Goal: Information Seeking & Learning: Learn about a topic

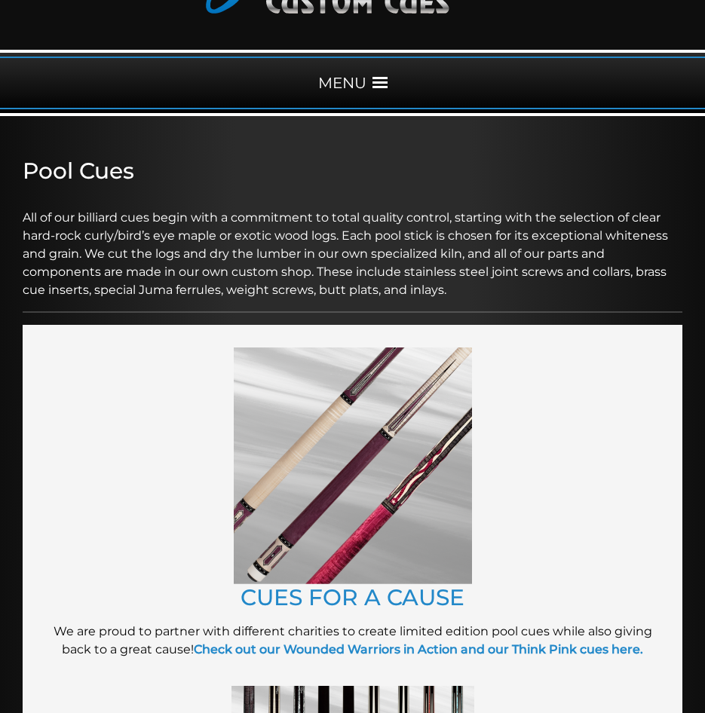
scroll to position [155, 0]
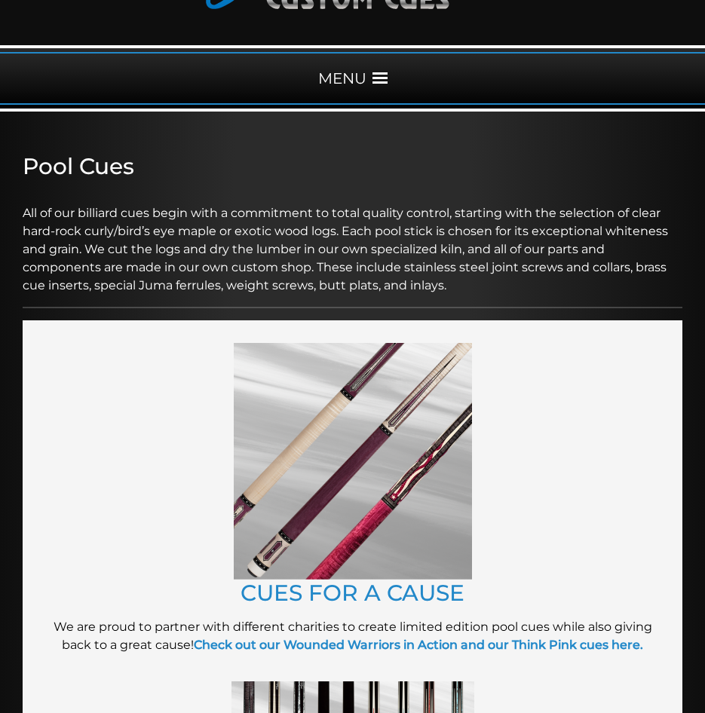
click at [387, 84] on span at bounding box center [380, 78] width 15 height 15
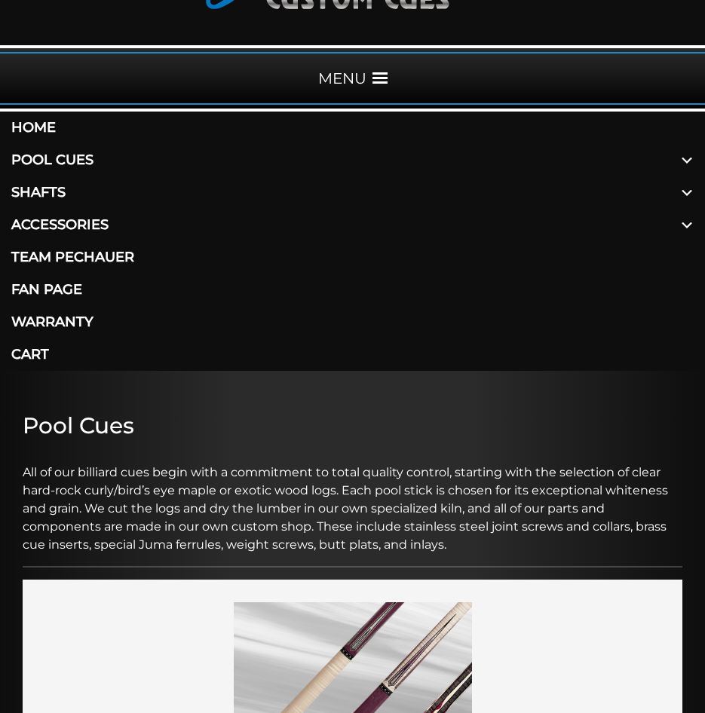
click at [684, 193] on span at bounding box center [687, 192] width 36 height 32
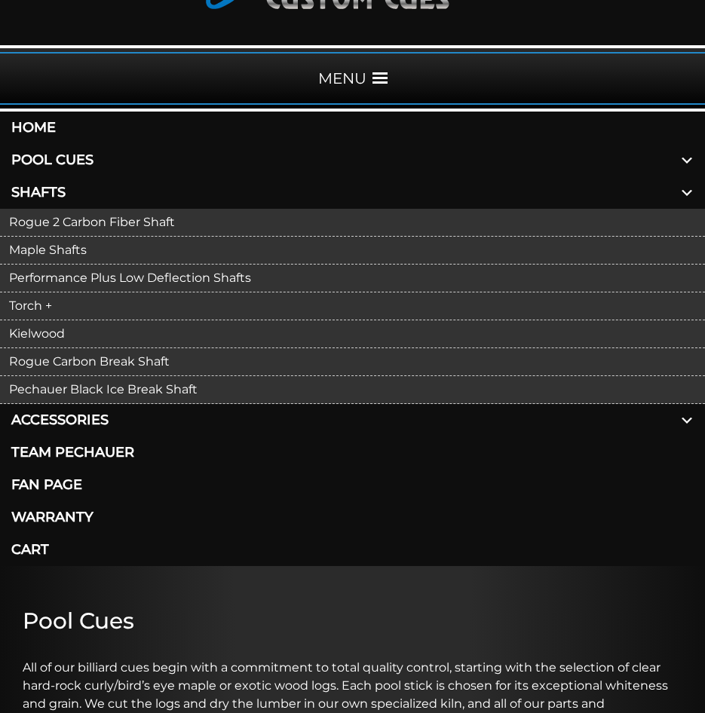
click at [136, 225] on link "Rogue 2 Carbon Fiber Shaft" at bounding box center [352, 223] width 705 height 28
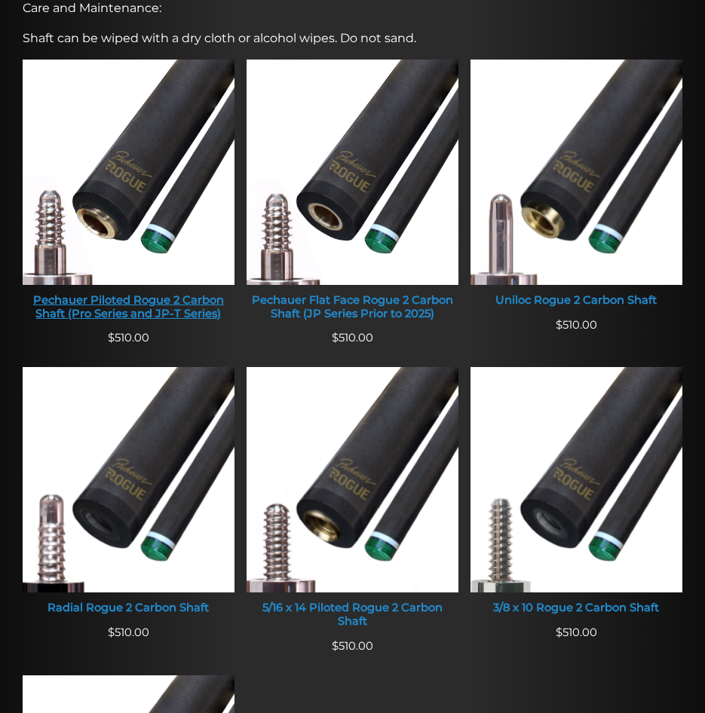
scroll to position [754, 0]
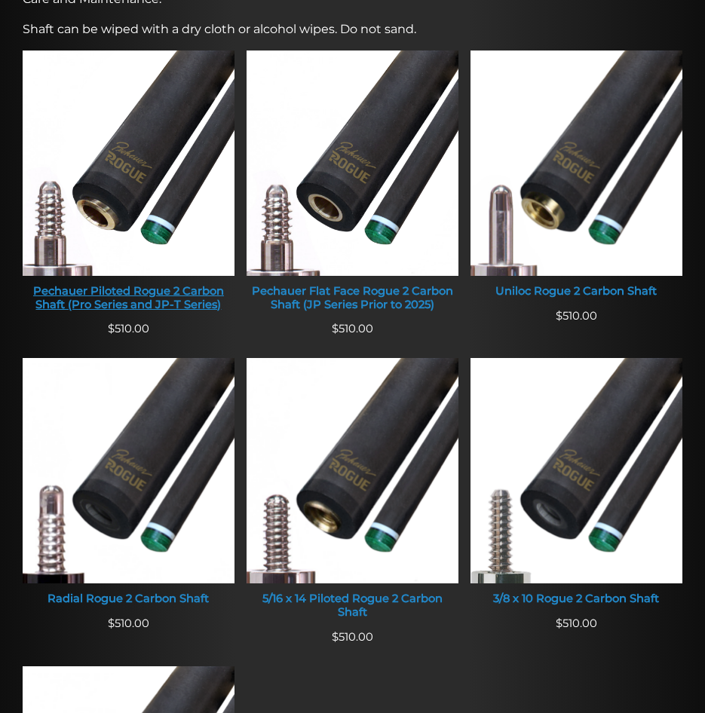
click at [120, 293] on div "Pechauer Piloted Rogue 2 Carbon Shaft (Pro Series and JP-T Series)" at bounding box center [129, 298] width 212 height 26
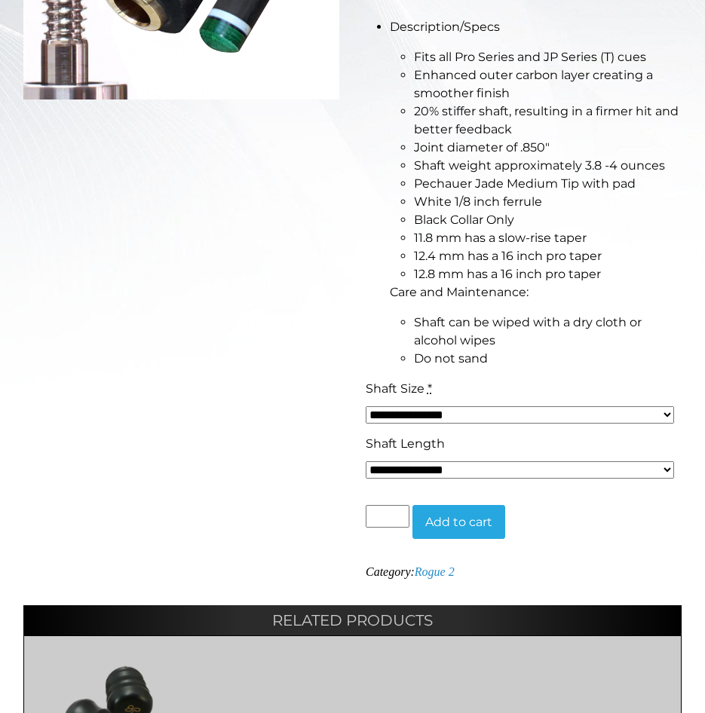
scroll to position [603, 0]
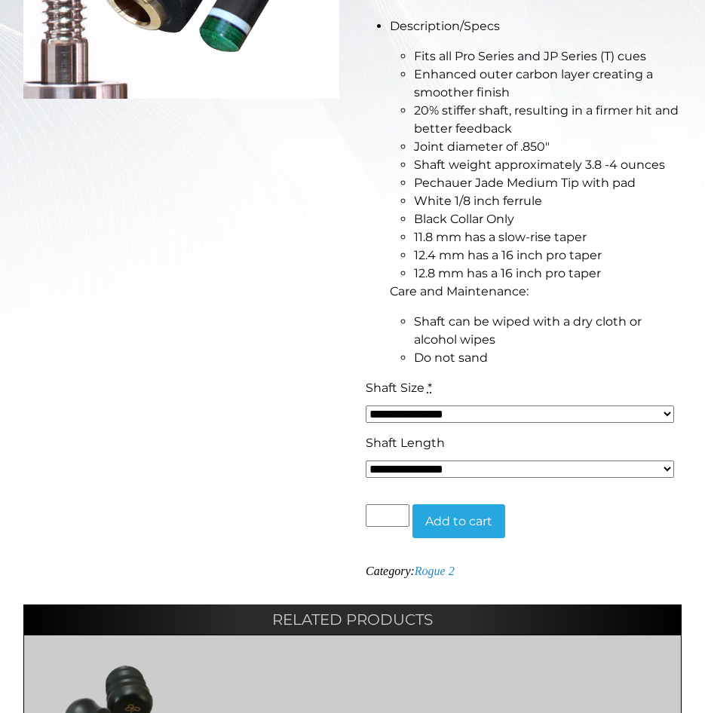
click at [673, 469] on select "**********" at bounding box center [520, 469] width 308 height 17
select select "*****"
click at [366, 461] on select "**********" at bounding box center [520, 469] width 308 height 17
click at [507, 413] on select "**********" at bounding box center [520, 414] width 308 height 17
select select "*****"
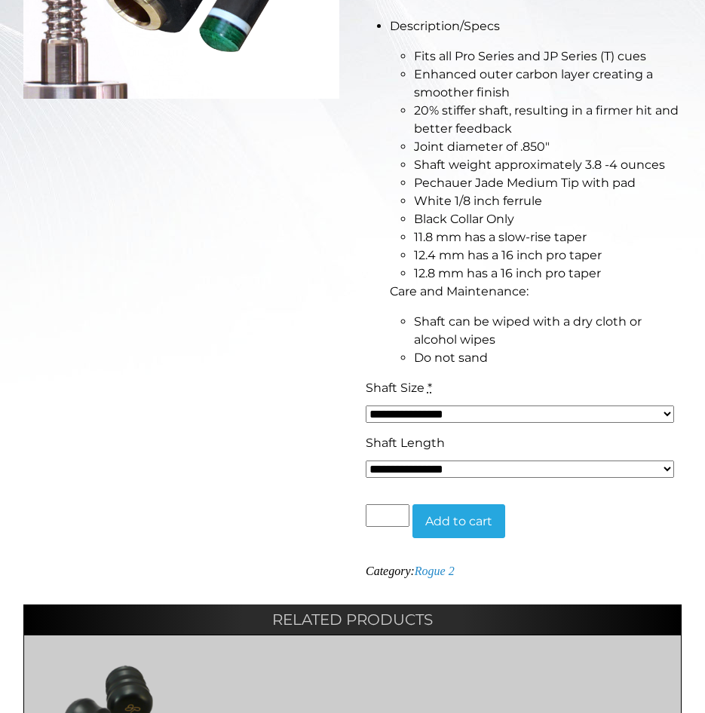
click at [366, 406] on select "**********" at bounding box center [520, 414] width 308 height 17
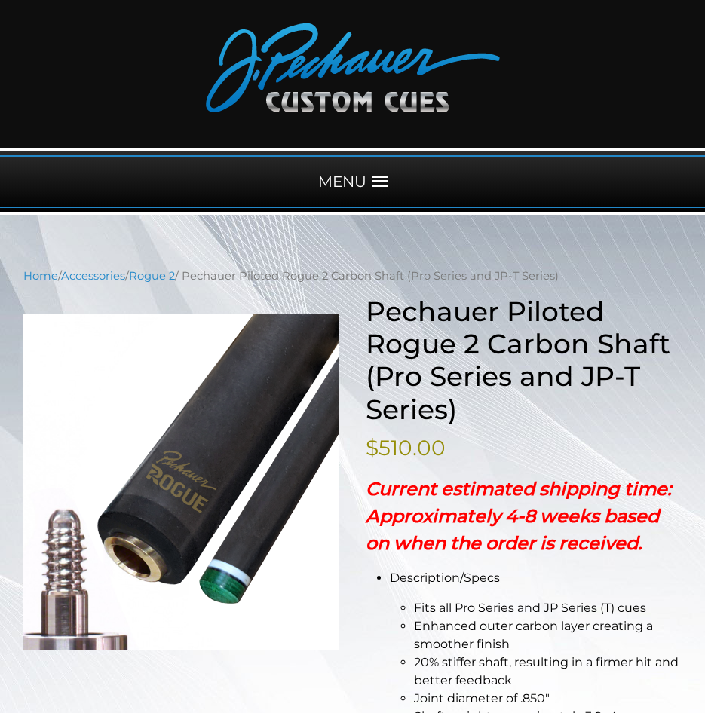
scroll to position [0, 0]
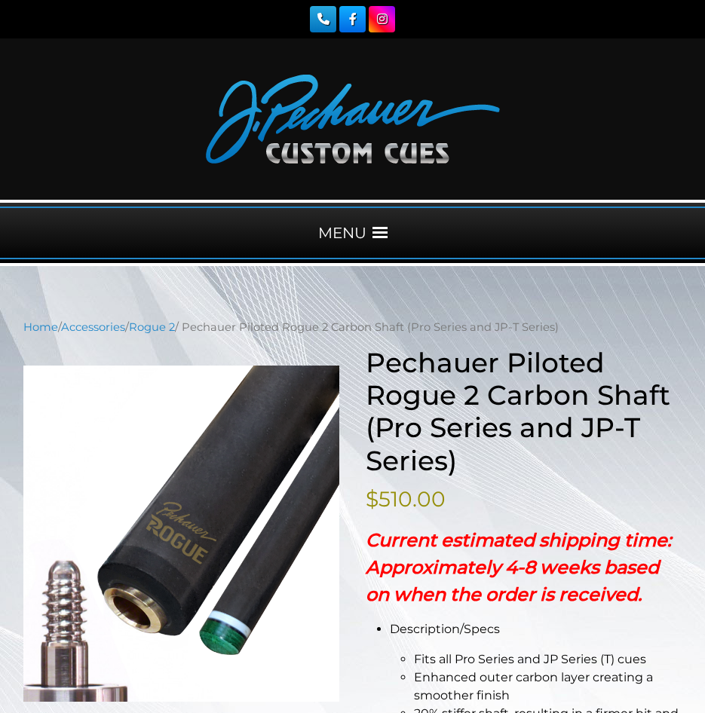
click at [378, 237] on span at bounding box center [380, 232] width 15 height 15
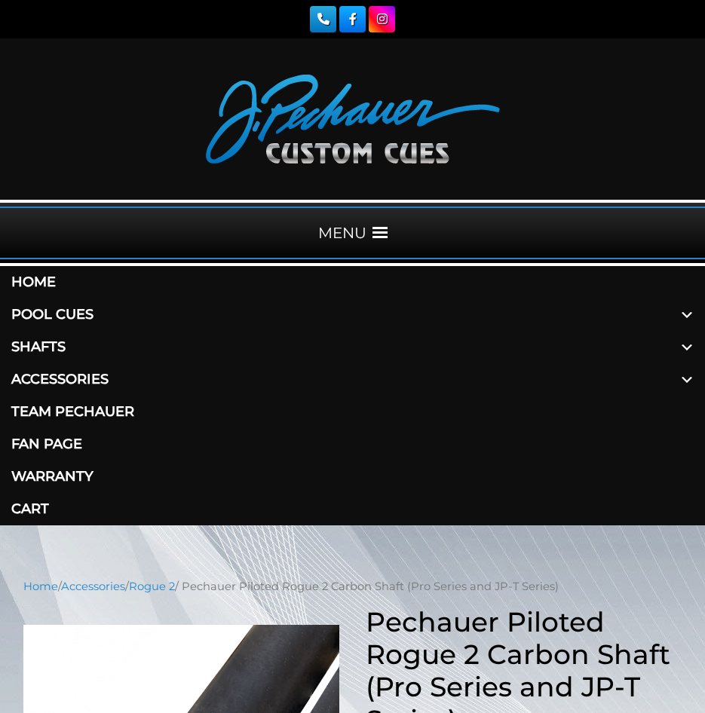
click at [41, 315] on link "Pool Cues" at bounding box center [352, 315] width 705 height 32
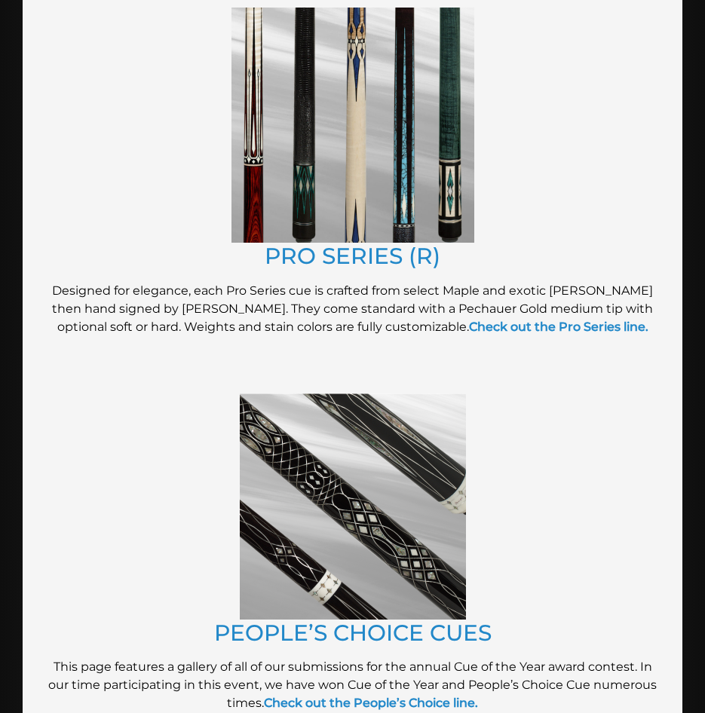
scroll to position [1666, 0]
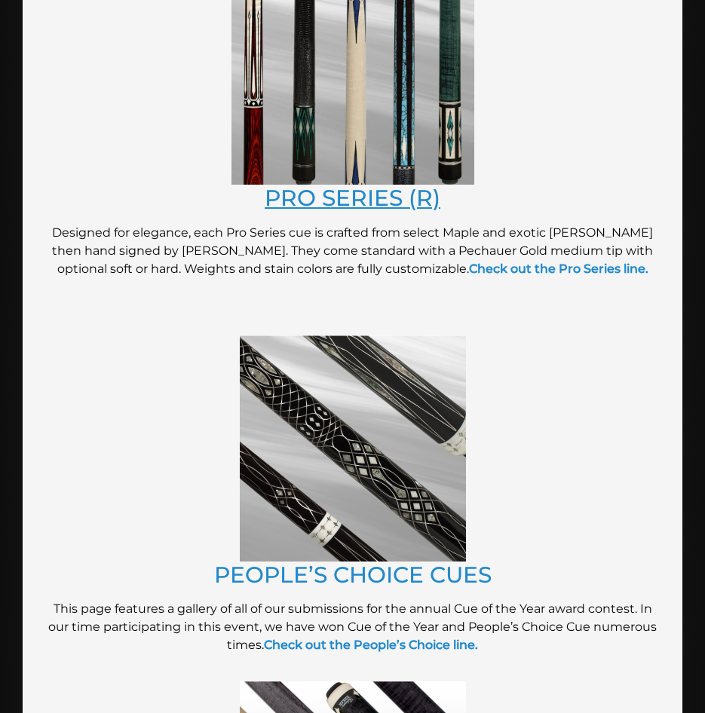
click at [368, 203] on link "PRO SERIES (R)" at bounding box center [353, 197] width 176 height 27
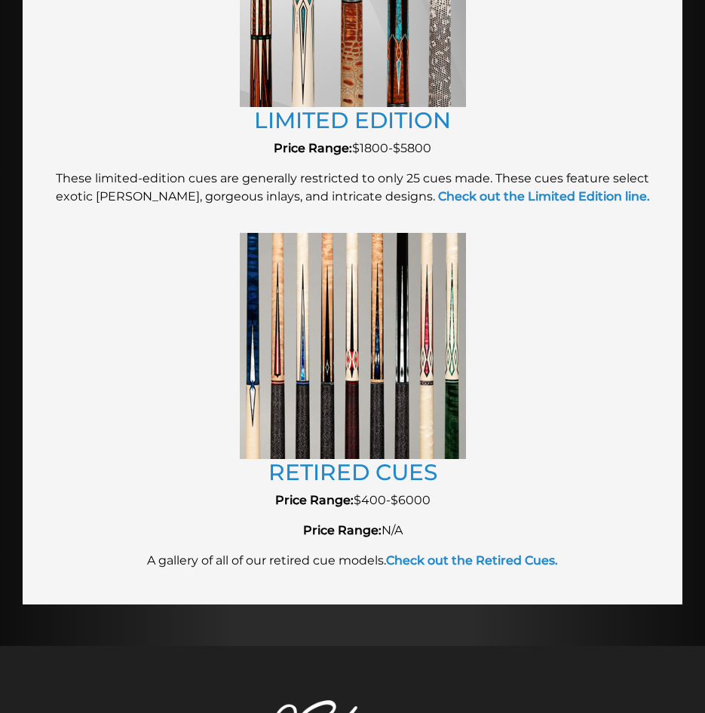
scroll to position [2896, 0]
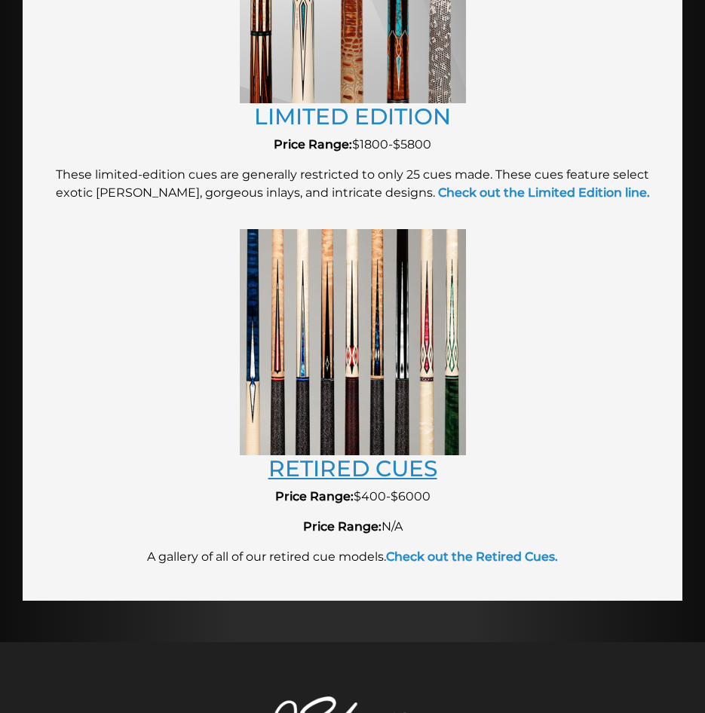
click at [351, 467] on link "RETIRED CUES" at bounding box center [352, 468] width 169 height 27
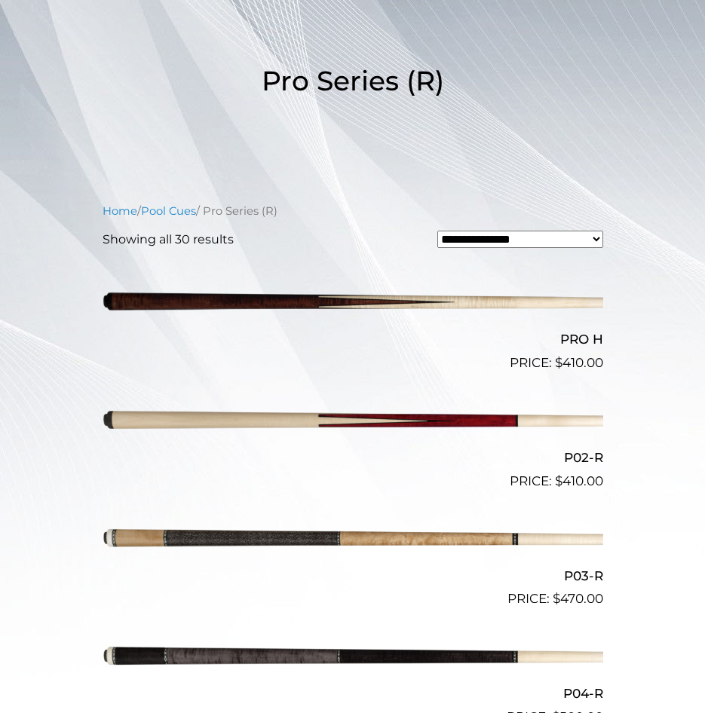
scroll to position [278, 0]
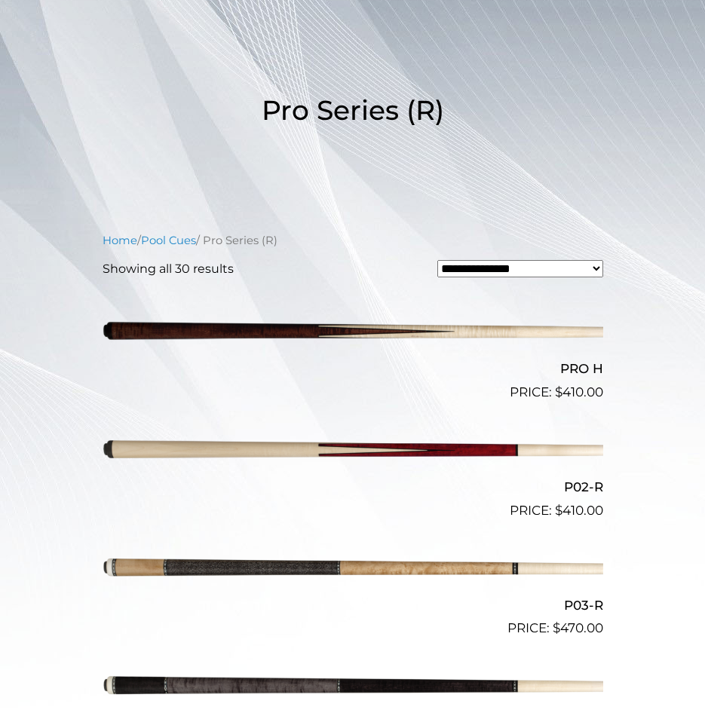
click at [598, 265] on select "**********" at bounding box center [520, 268] width 166 height 17
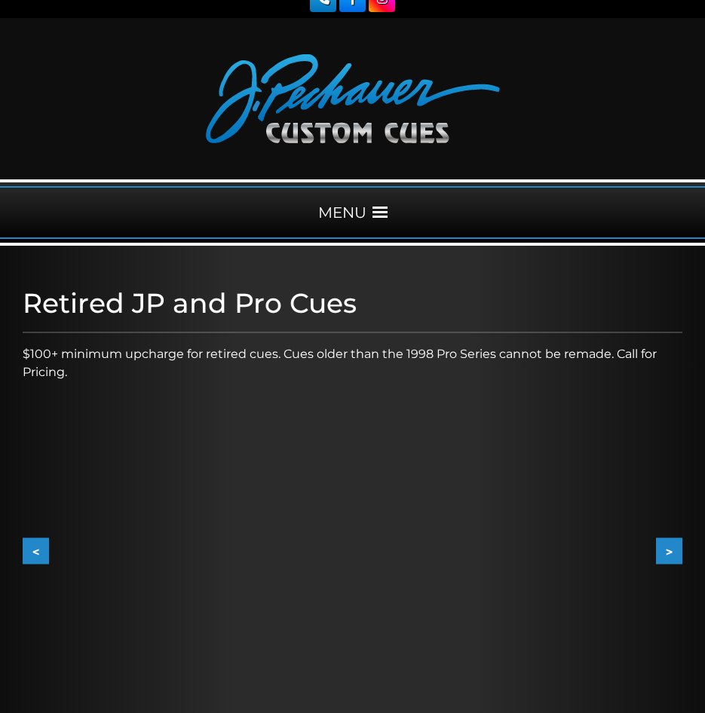
scroll to position [15, 0]
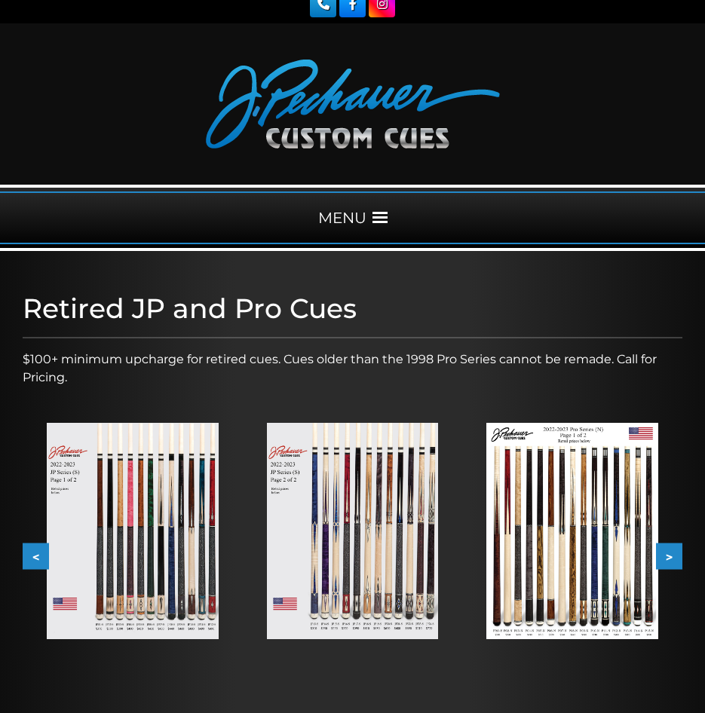
click at [670, 552] on button ">" at bounding box center [669, 556] width 26 height 26
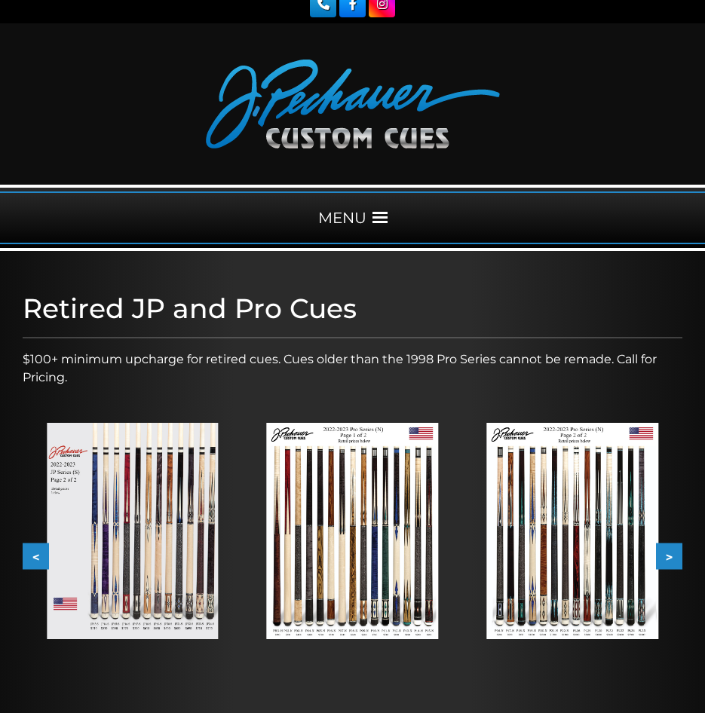
click at [667, 559] on button ">" at bounding box center [669, 556] width 26 height 26
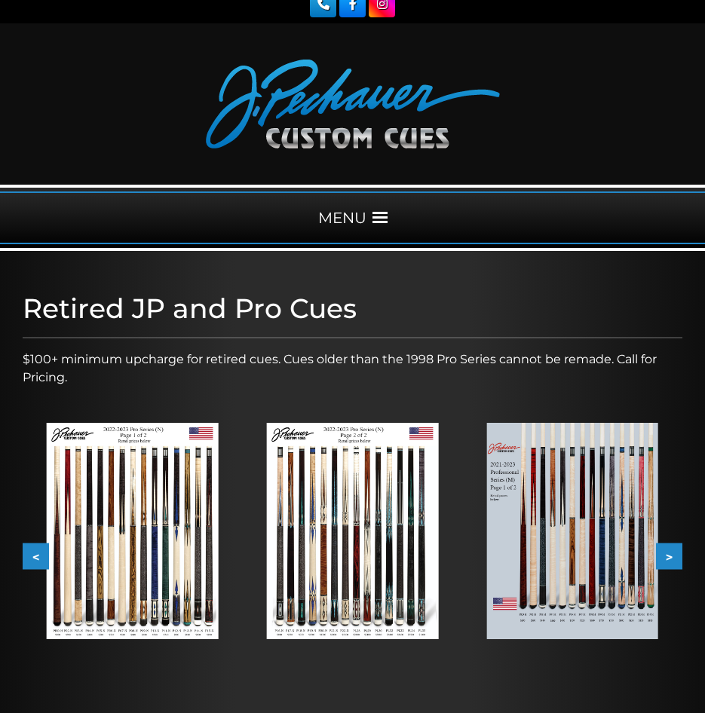
click at [667, 559] on button ">" at bounding box center [669, 556] width 26 height 26
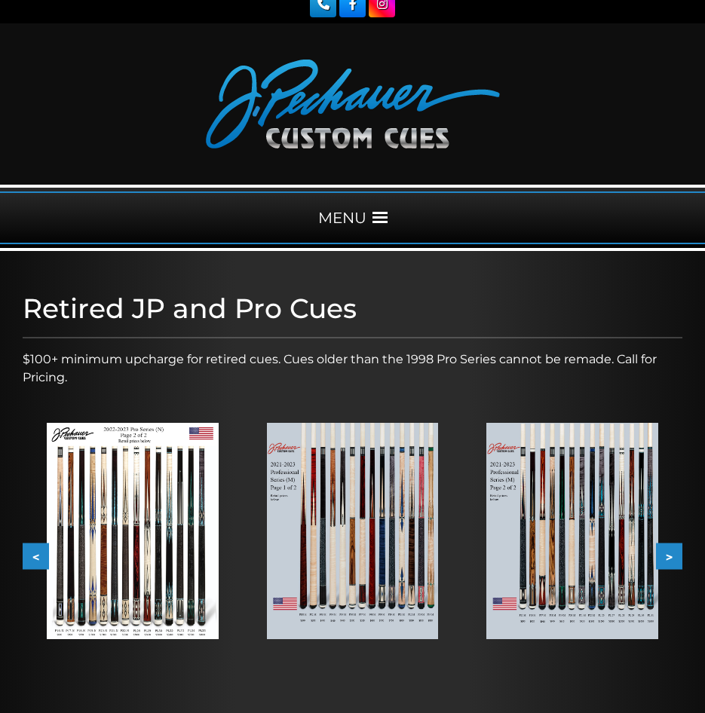
click at [666, 560] on button ">" at bounding box center [669, 556] width 26 height 26
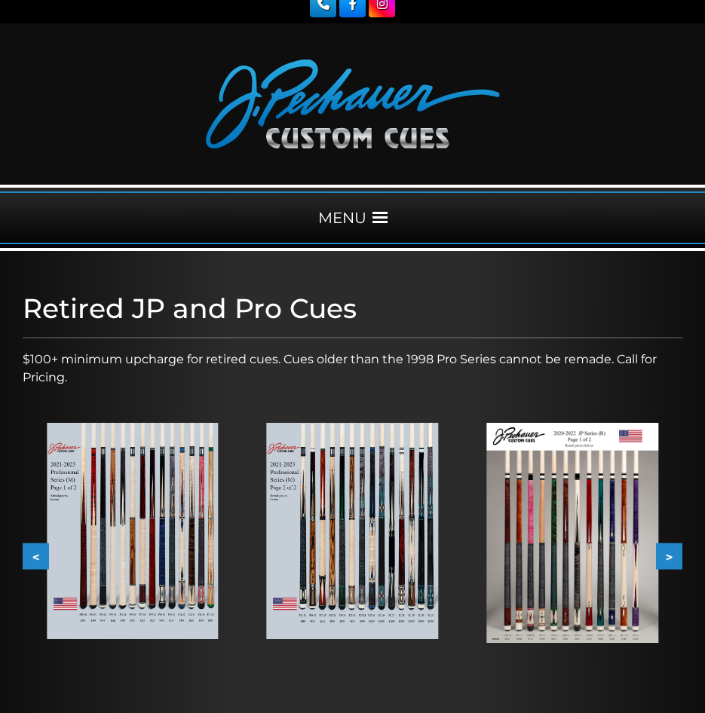
click at [666, 560] on button ">" at bounding box center [669, 556] width 26 height 26
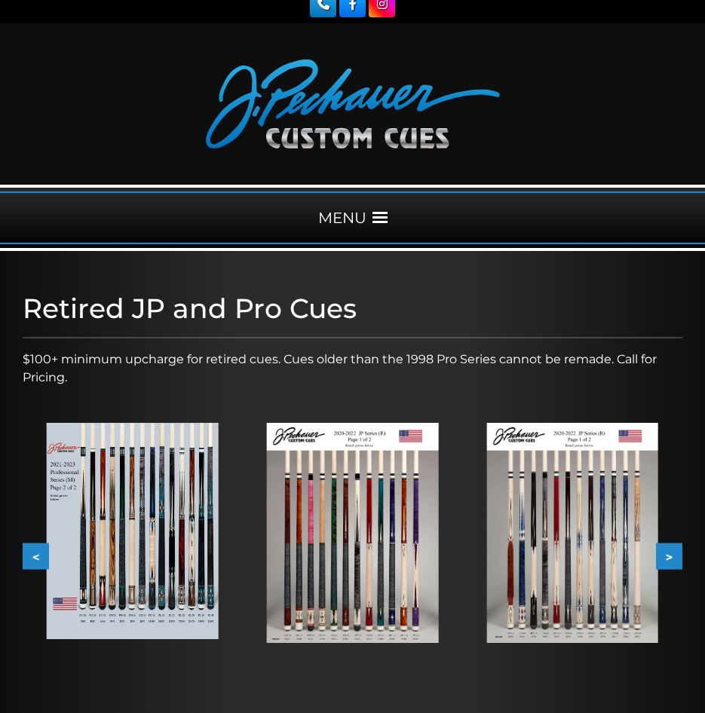
click at [666, 560] on button ">" at bounding box center [669, 556] width 26 height 26
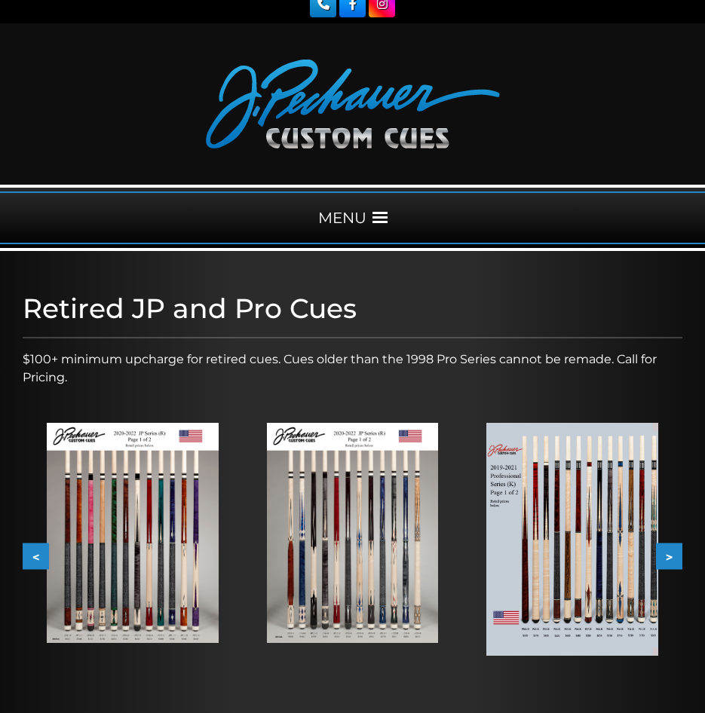
click at [666, 560] on button ">" at bounding box center [669, 556] width 26 height 26
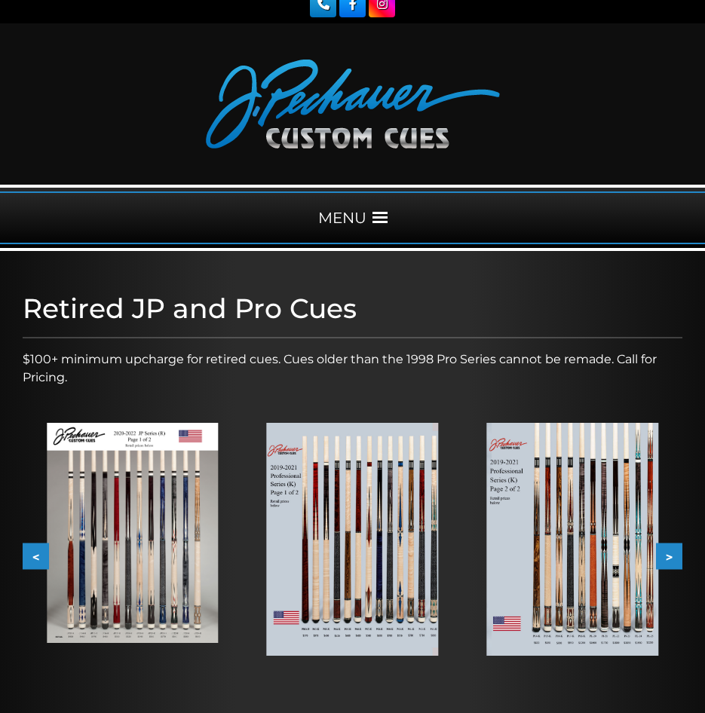
click at [670, 558] on button ">" at bounding box center [669, 556] width 26 height 26
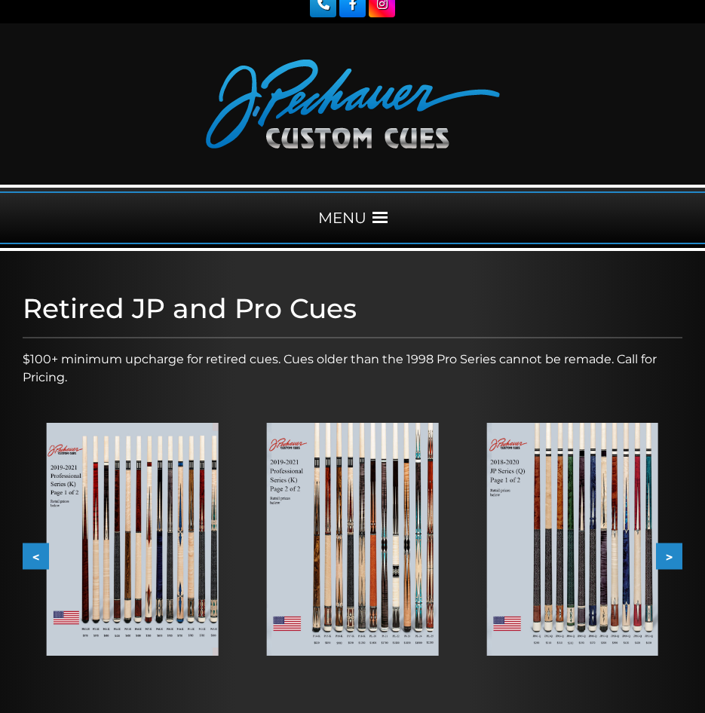
click at [670, 559] on button ">" at bounding box center [669, 556] width 26 height 26
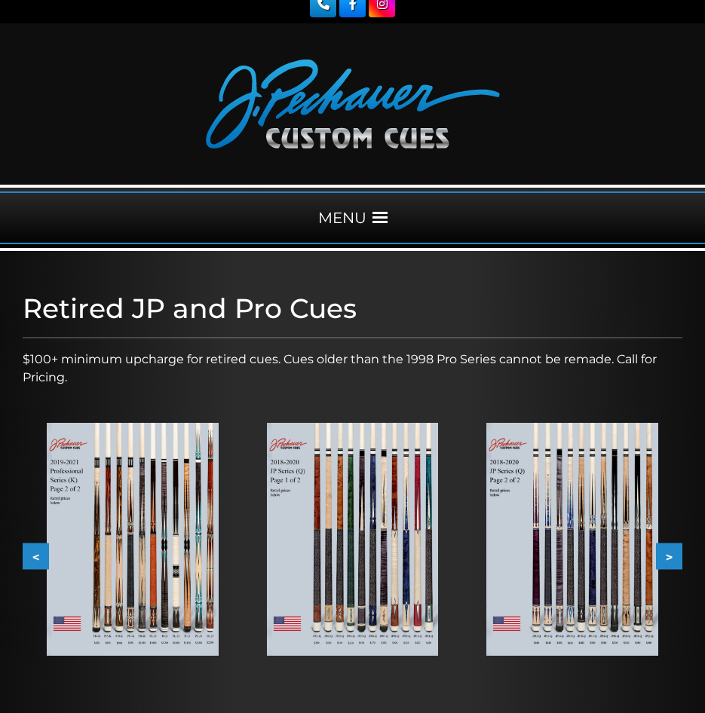
click at [670, 559] on button ">" at bounding box center [669, 556] width 26 height 26
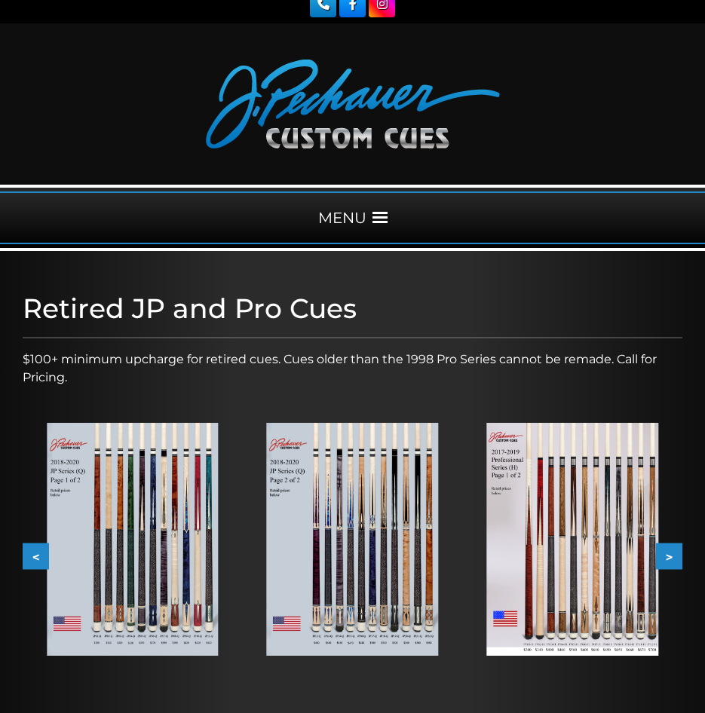
click at [662, 560] on button ">" at bounding box center [669, 556] width 26 height 26
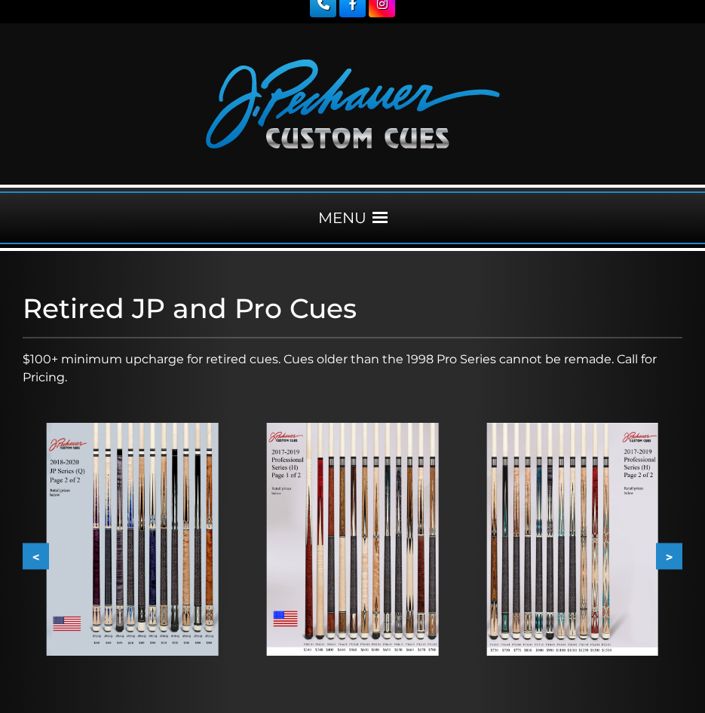
click at [397, 593] on img at bounding box center [353, 539] width 172 height 232
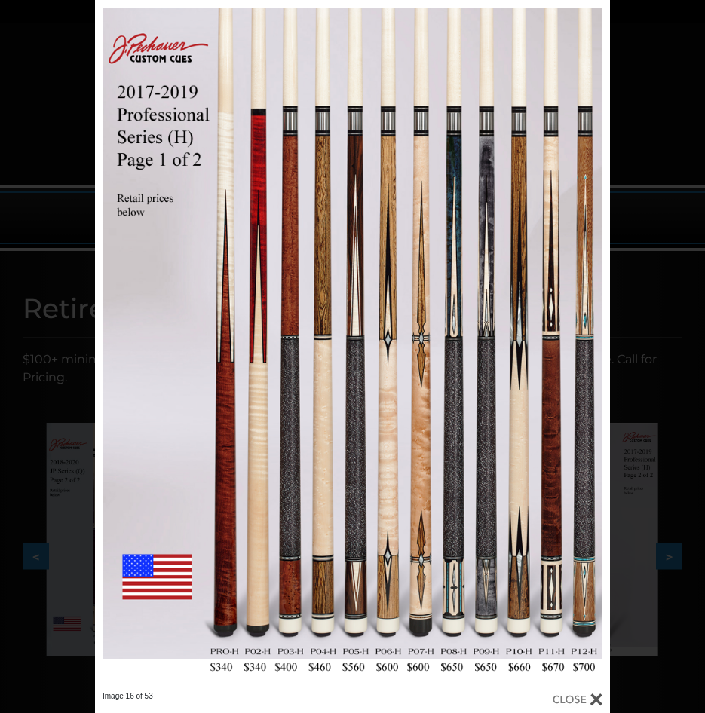
click at [589, 699] on div at bounding box center [578, 700] width 50 height 17
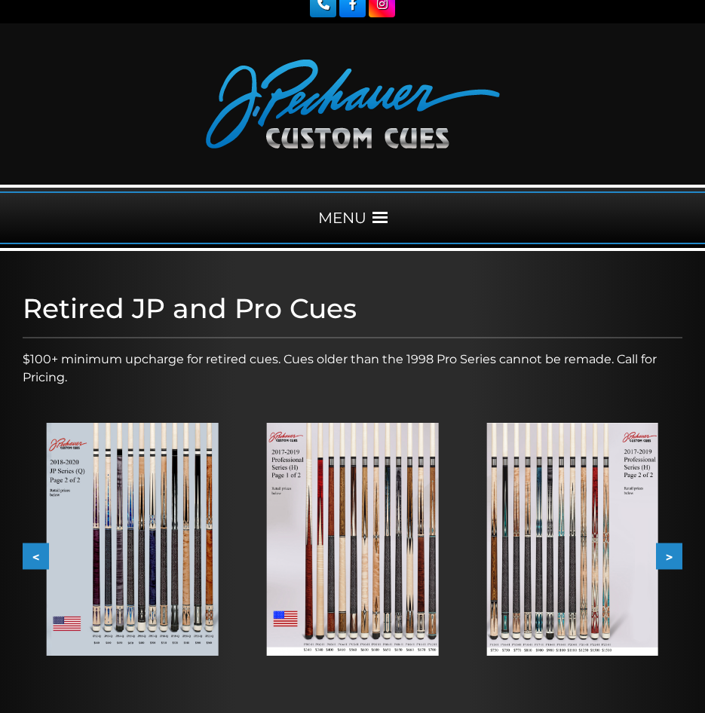
click at [674, 553] on button ">" at bounding box center [669, 556] width 26 height 26
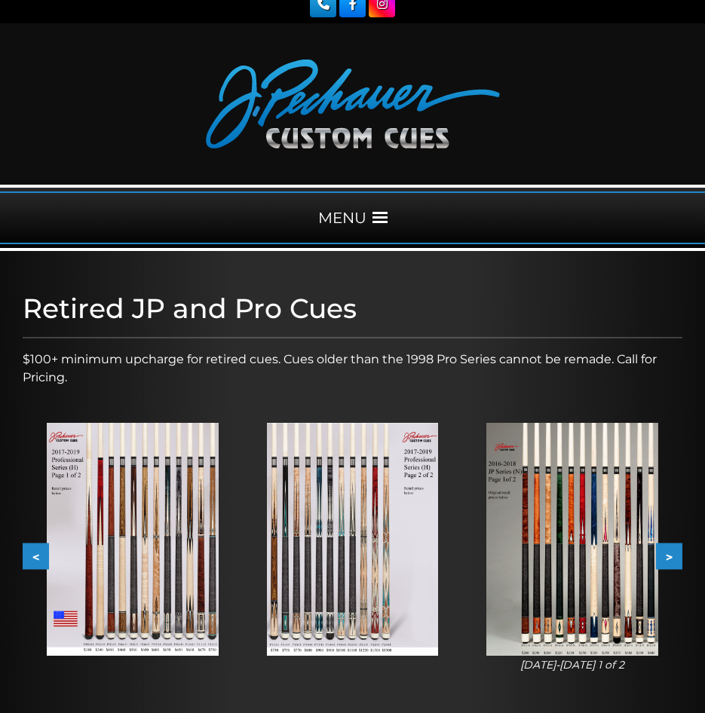
click at [674, 553] on button ">" at bounding box center [669, 556] width 26 height 26
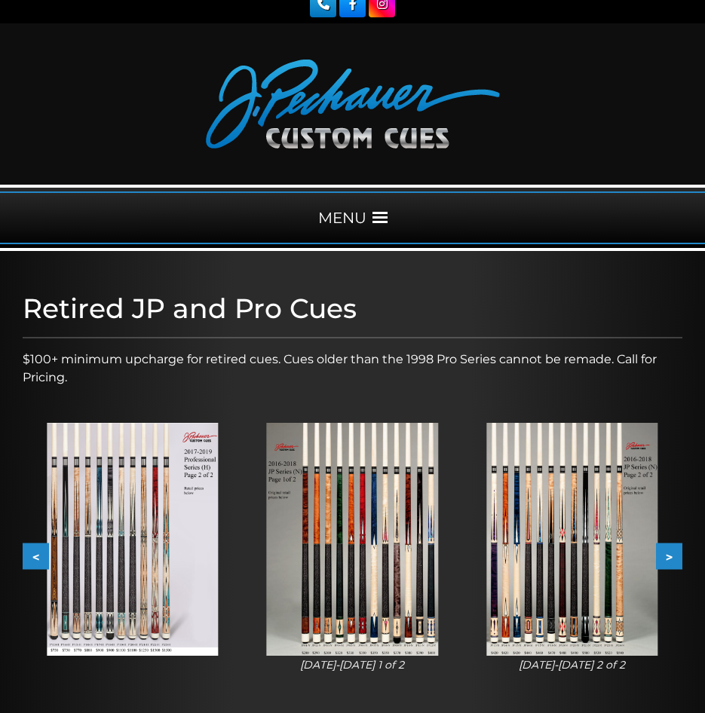
click at [674, 553] on button ">" at bounding box center [669, 556] width 26 height 26
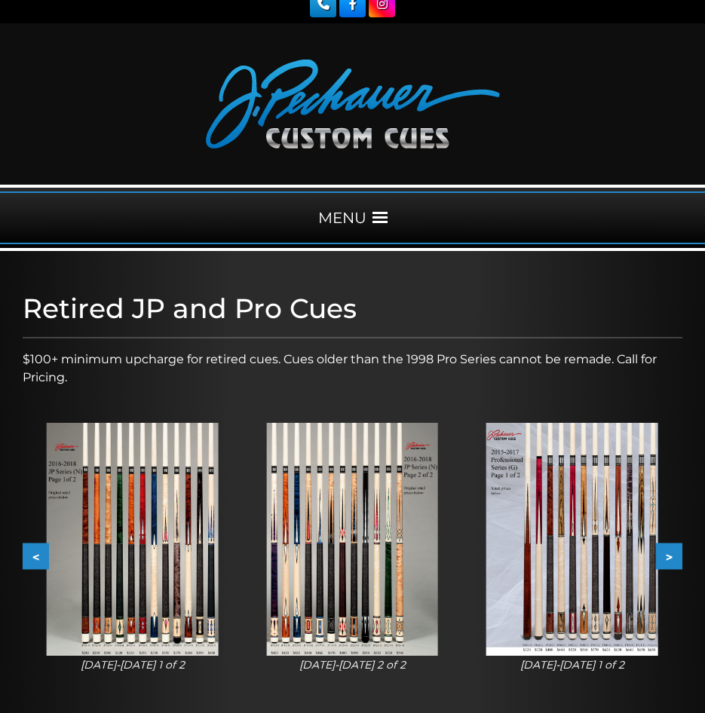
click at [641, 582] on img at bounding box center [572, 539] width 172 height 232
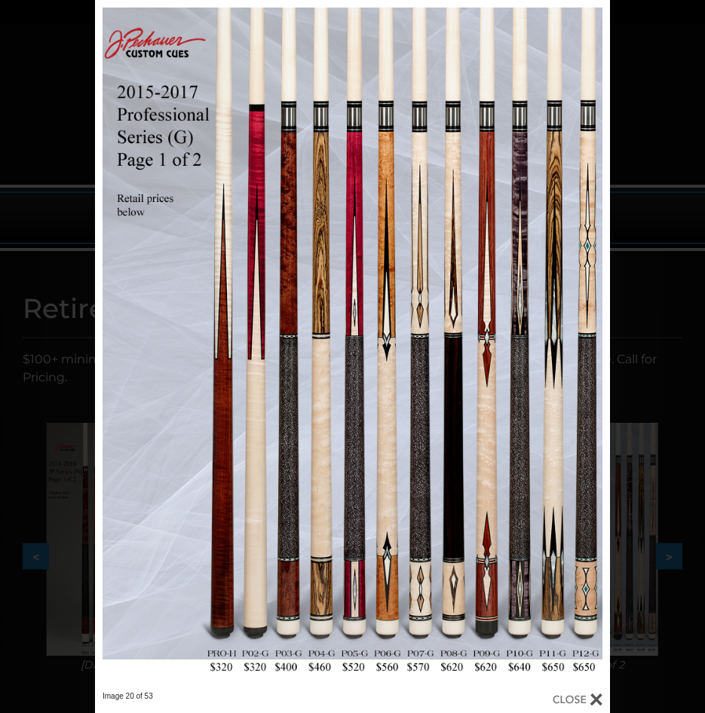
click at [596, 697] on div at bounding box center [578, 700] width 50 height 17
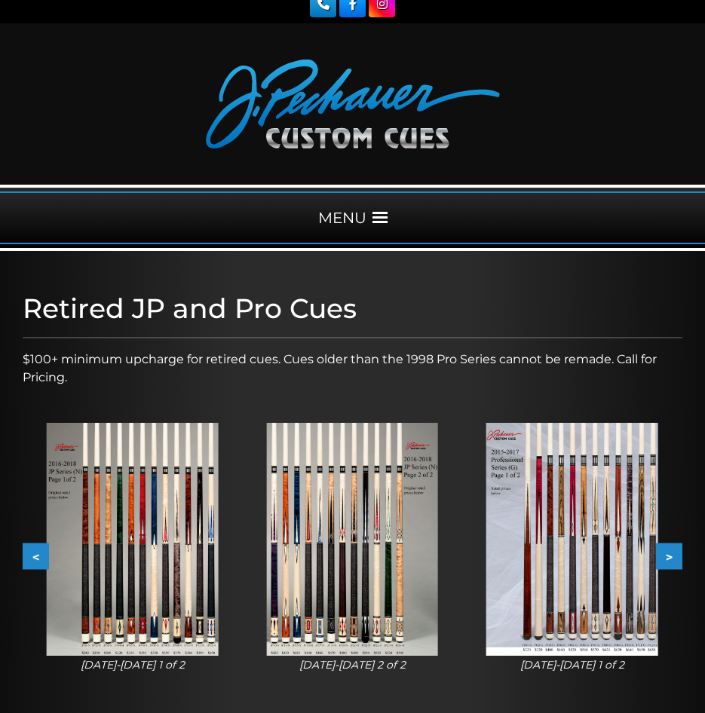
click at [670, 562] on button ">" at bounding box center [669, 556] width 26 height 26
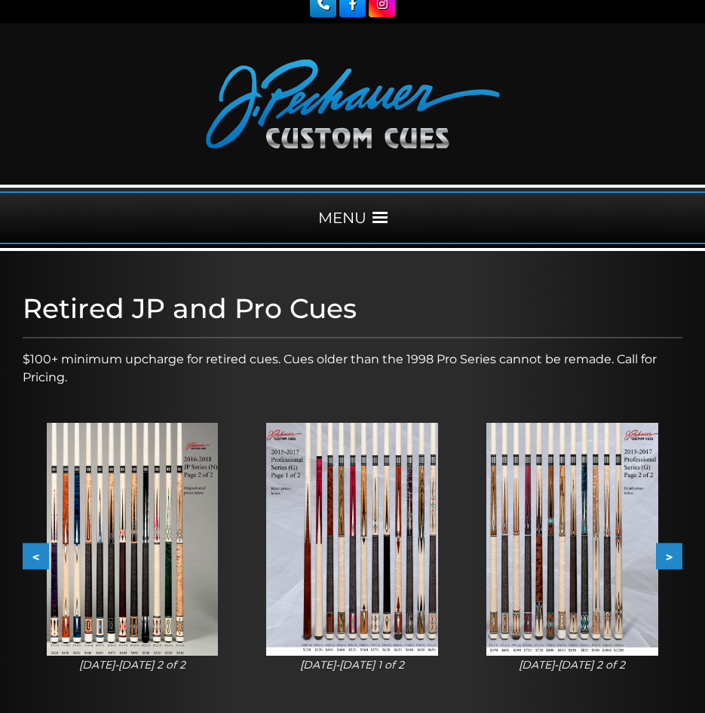
click at [676, 549] on button ">" at bounding box center [669, 556] width 26 height 26
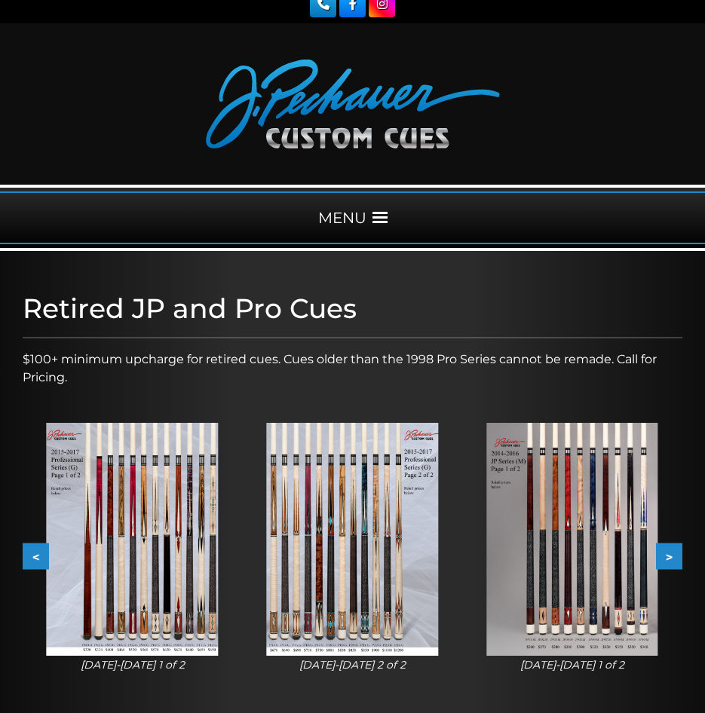
click at [676, 549] on button ">" at bounding box center [669, 556] width 26 height 26
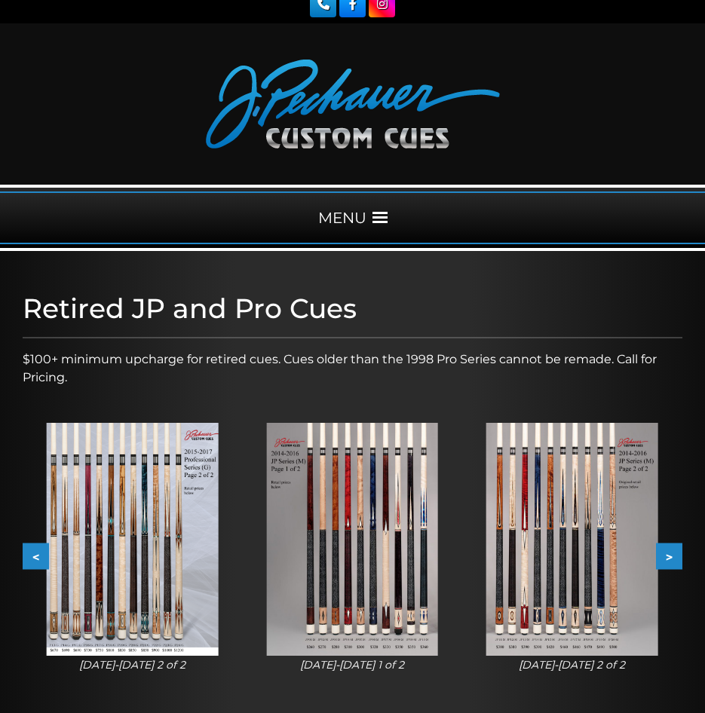
click at [352, 621] on img at bounding box center [352, 539] width 172 height 232
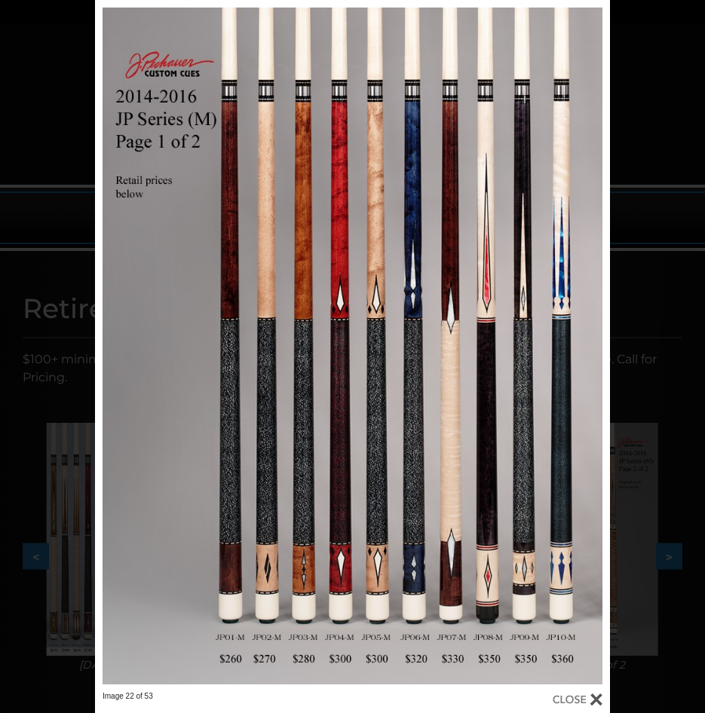
click at [649, 572] on div "Image 22 of 53" at bounding box center [352, 356] width 705 height 713
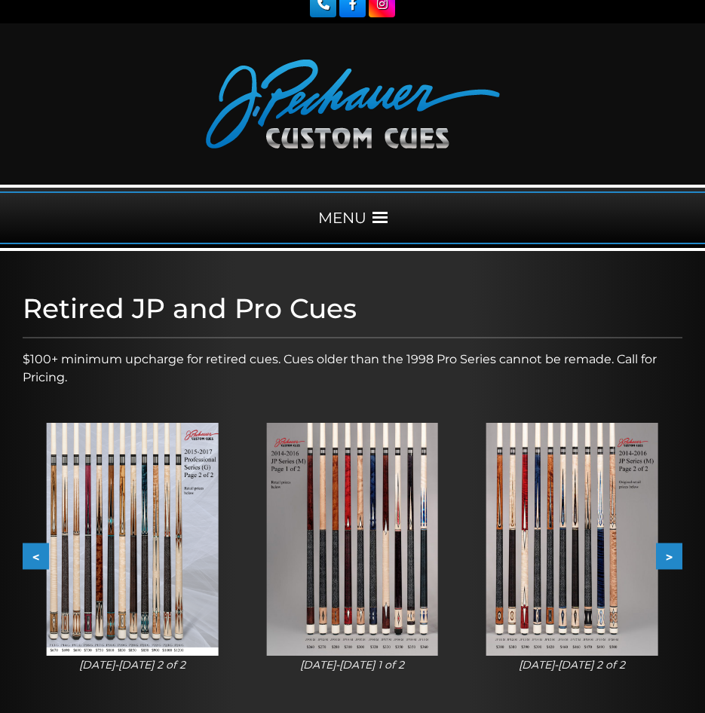
click at [673, 559] on button ">" at bounding box center [669, 556] width 26 height 26
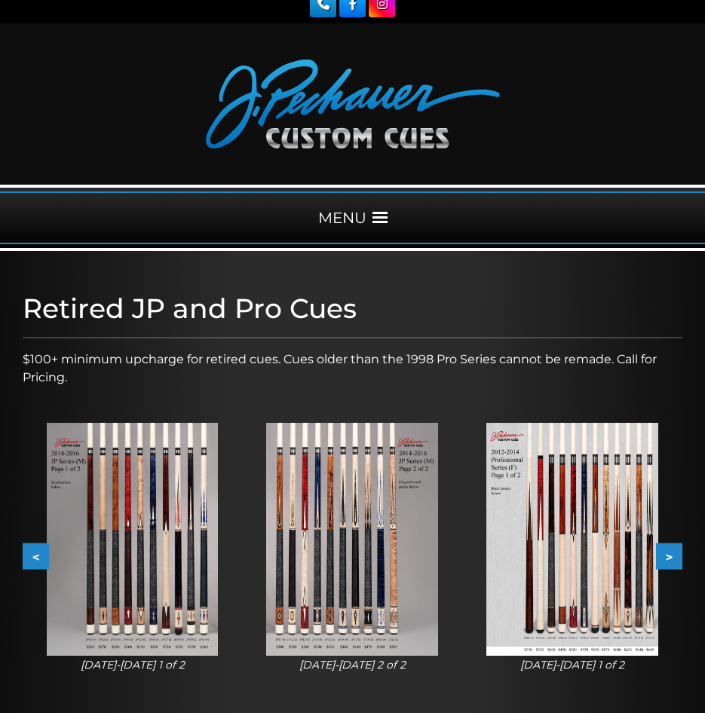
click at [673, 560] on button ">" at bounding box center [669, 556] width 26 height 26
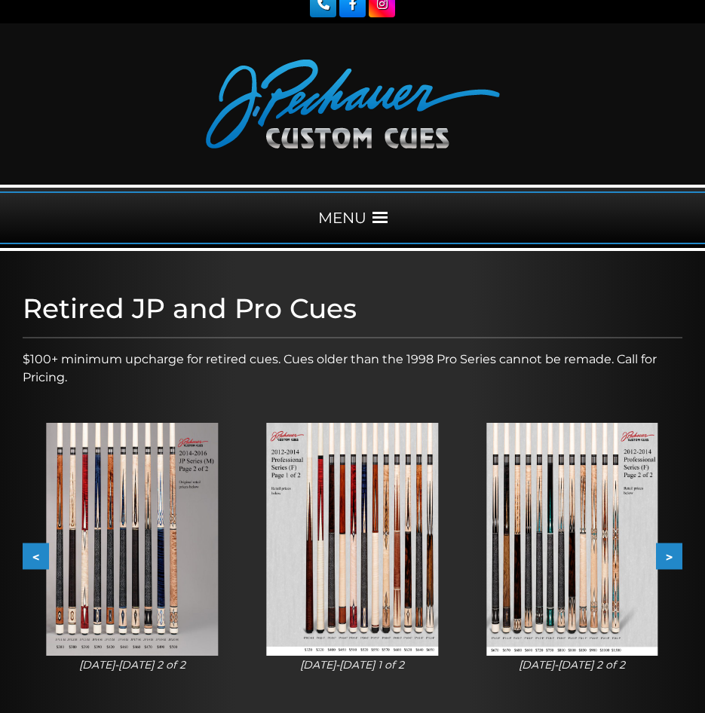
click at [673, 560] on button ">" at bounding box center [669, 556] width 26 height 26
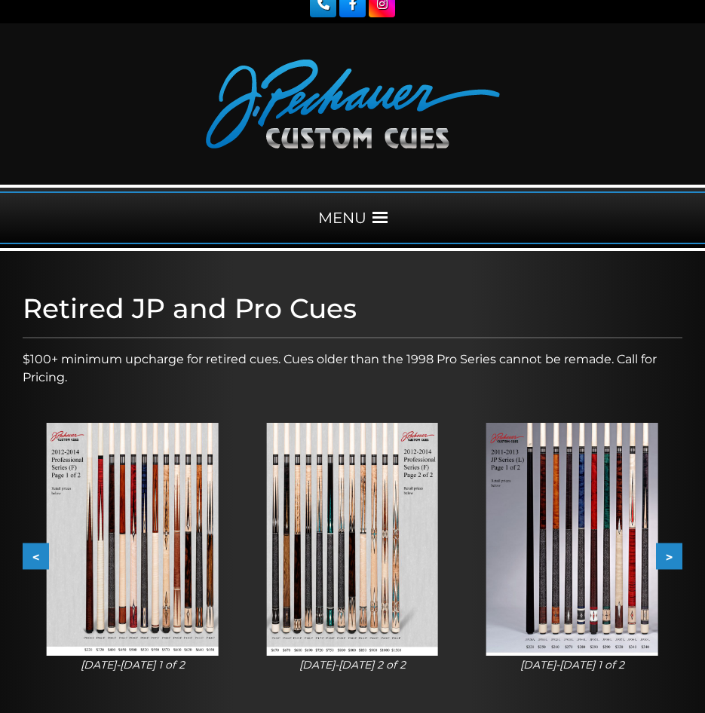
click at [673, 560] on button ">" at bounding box center [669, 556] width 26 height 26
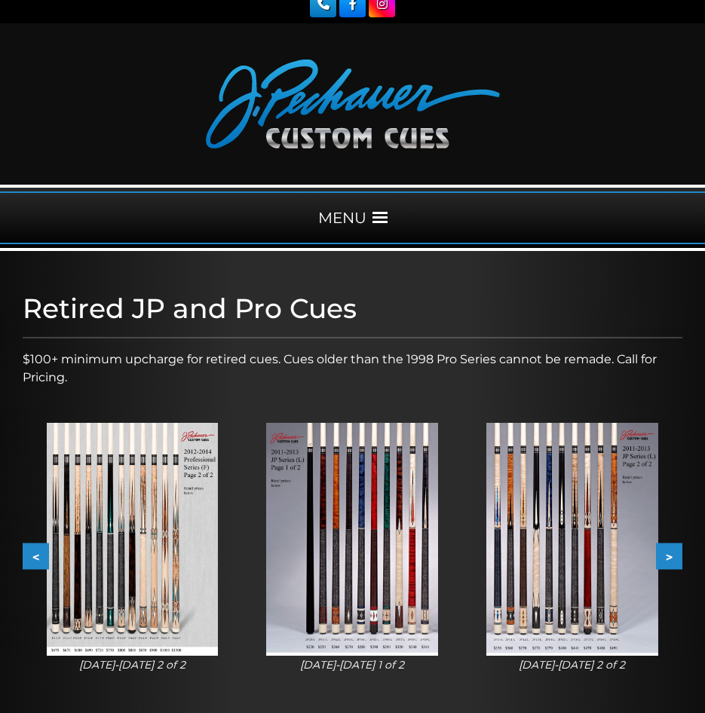
click at [673, 560] on button ">" at bounding box center [669, 556] width 26 height 26
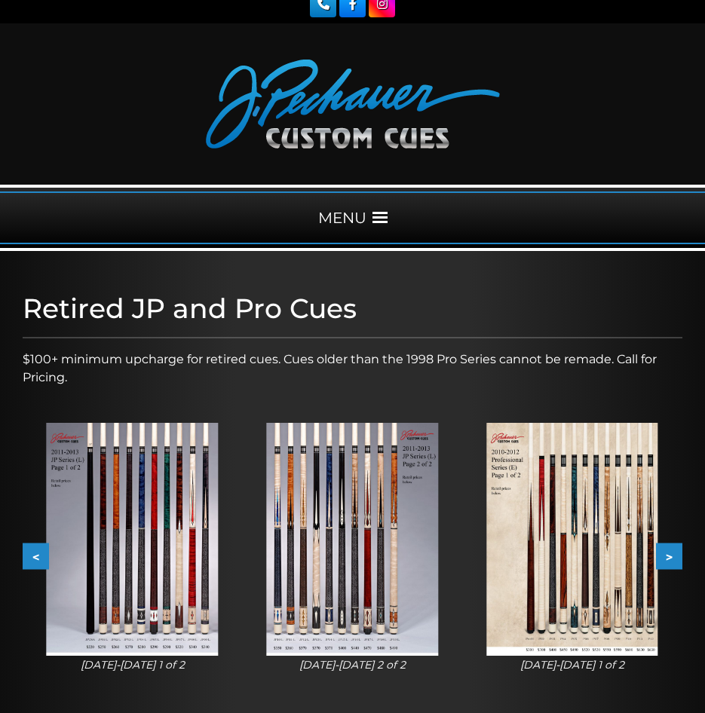
click at [673, 560] on button ">" at bounding box center [669, 556] width 26 height 26
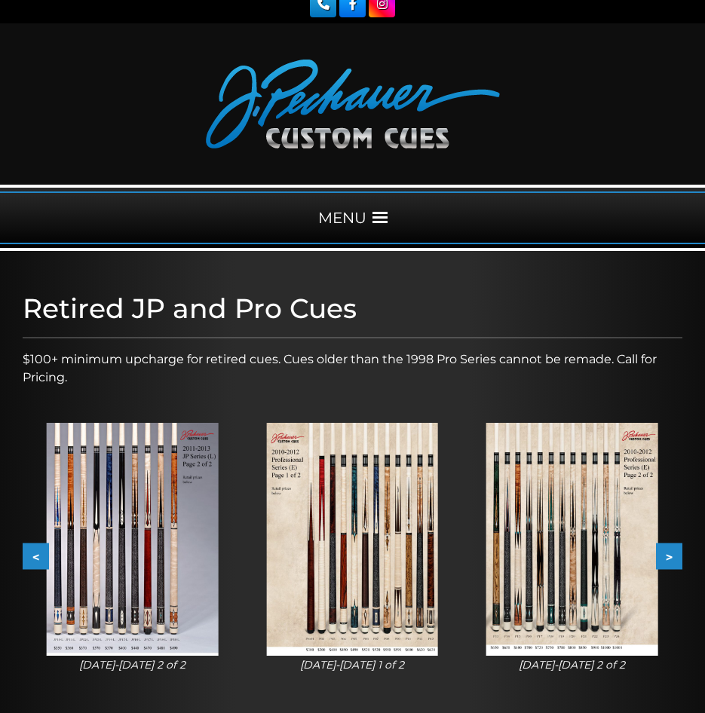
click at [673, 560] on button ">" at bounding box center [669, 556] width 26 height 26
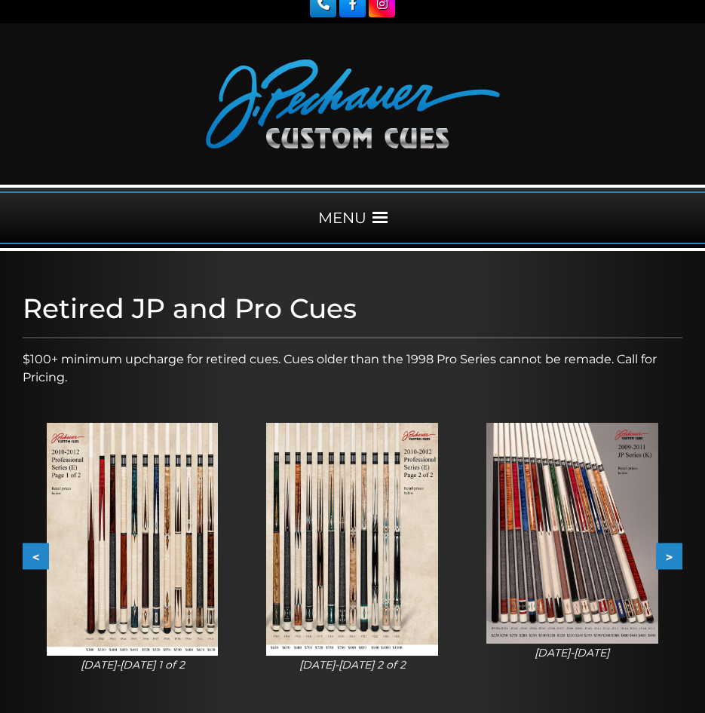
click at [37, 556] on button "<" at bounding box center [36, 556] width 26 height 26
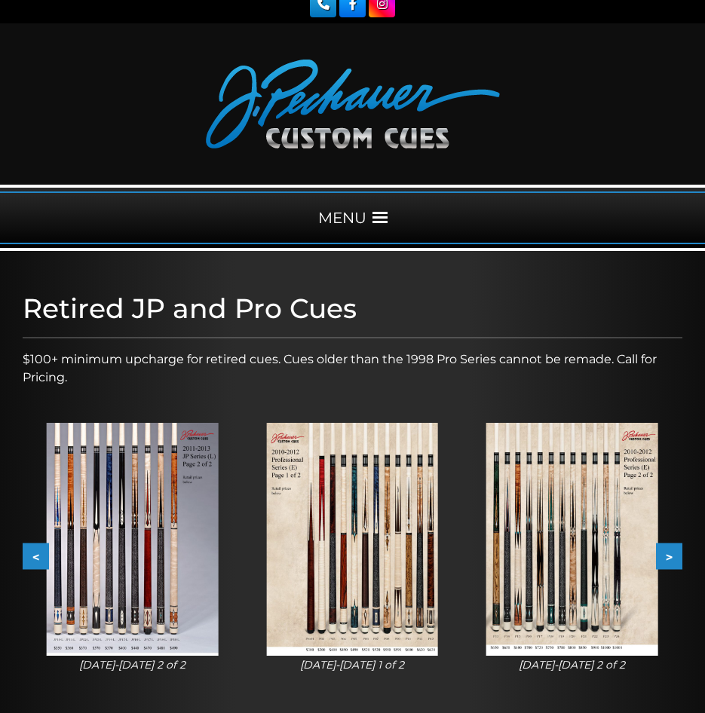
click at [37, 556] on button "<" at bounding box center [36, 556] width 26 height 26
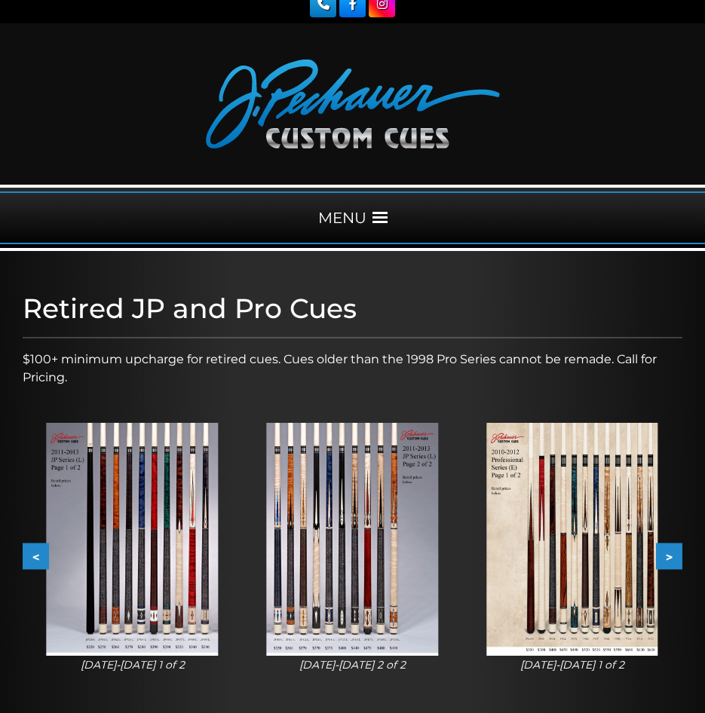
click at [37, 556] on button "<" at bounding box center [36, 556] width 26 height 26
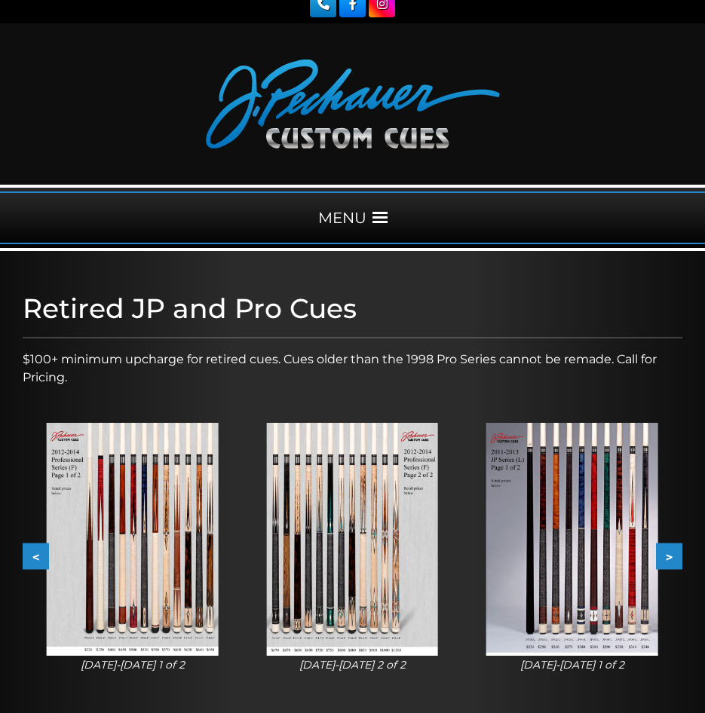
click at [37, 556] on button "<" at bounding box center [36, 556] width 26 height 26
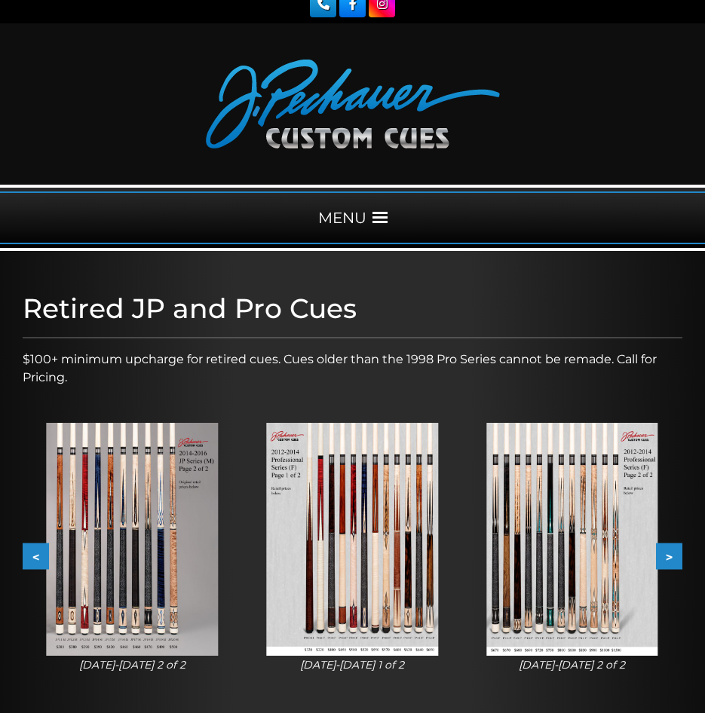
click at [37, 556] on button "<" at bounding box center [36, 556] width 26 height 26
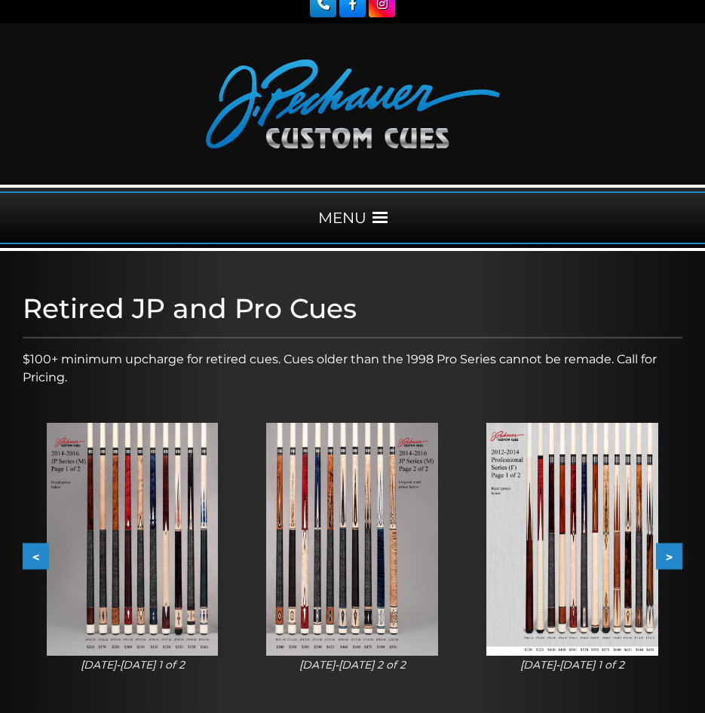
click at [37, 556] on button "<" at bounding box center [36, 556] width 26 height 26
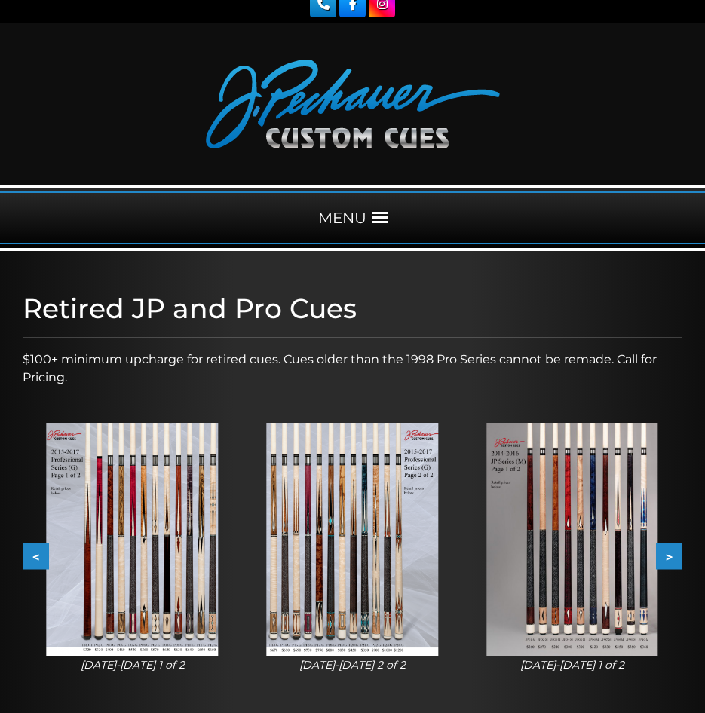
click at [37, 556] on button "<" at bounding box center [36, 556] width 26 height 26
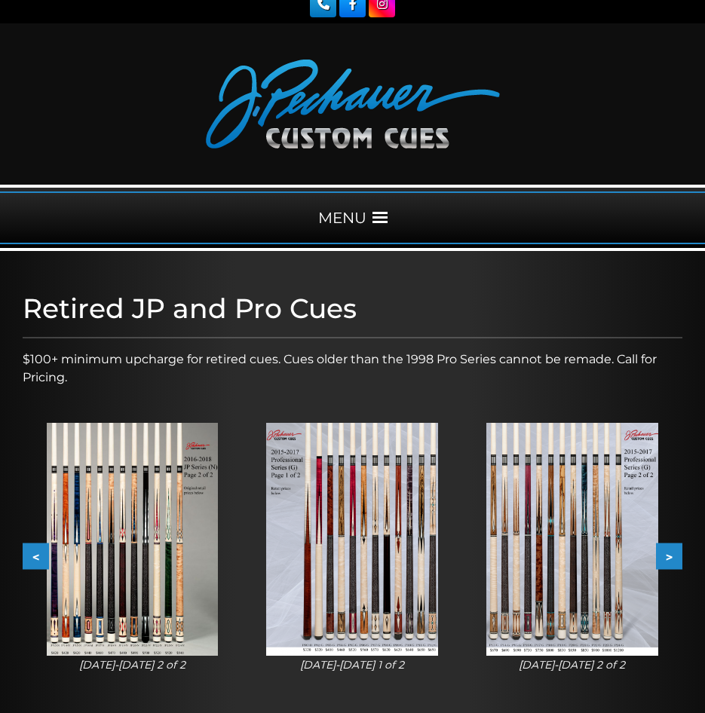
click at [37, 556] on button "<" at bounding box center [36, 556] width 26 height 26
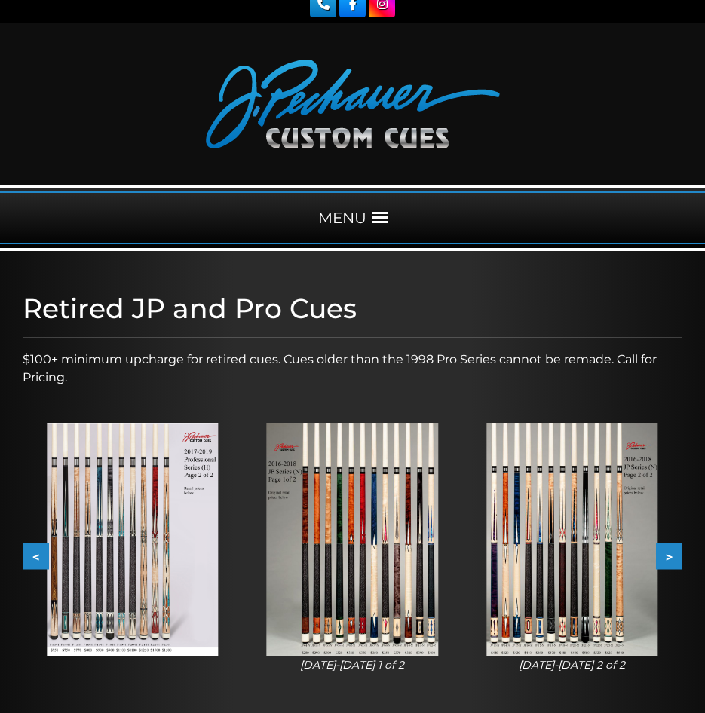
click at [37, 556] on button "<" at bounding box center [36, 556] width 26 height 26
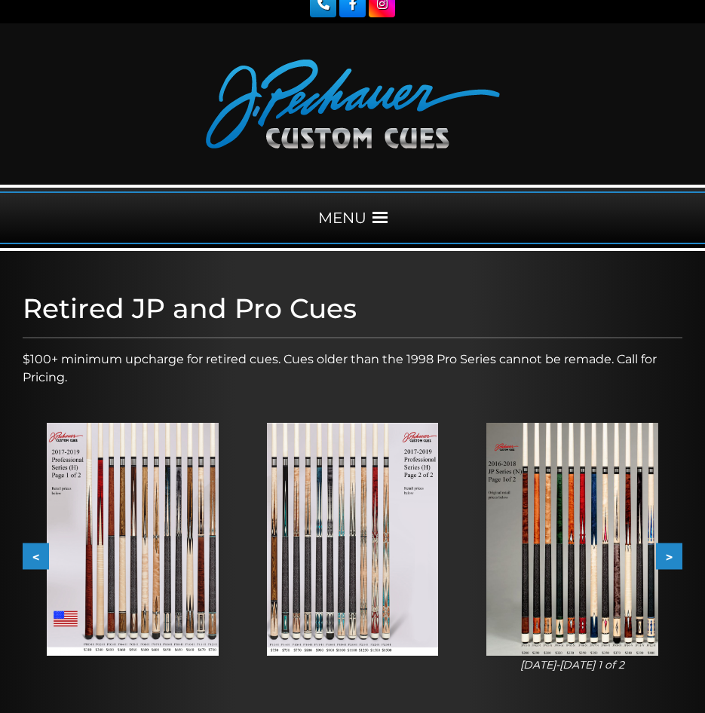
click at [37, 556] on button "<" at bounding box center [36, 556] width 26 height 26
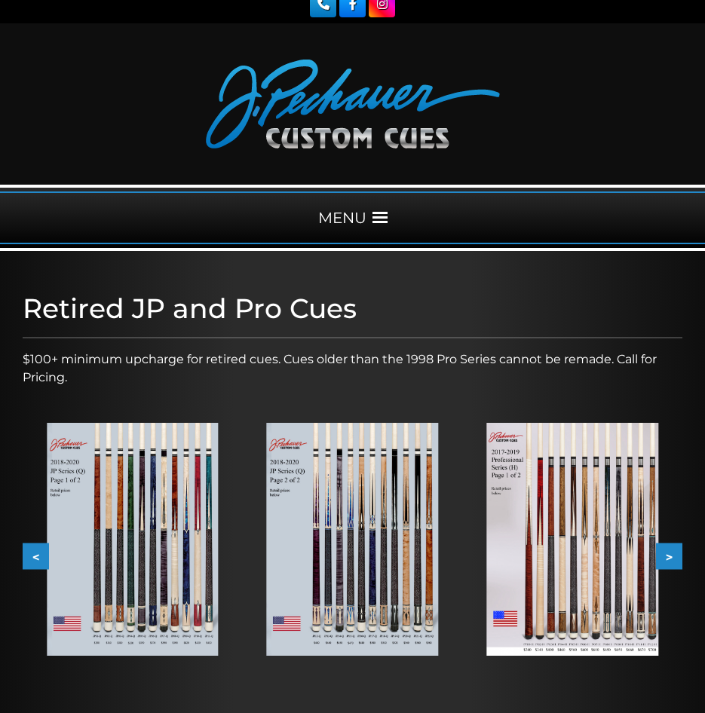
click at [37, 556] on button "<" at bounding box center [36, 556] width 26 height 26
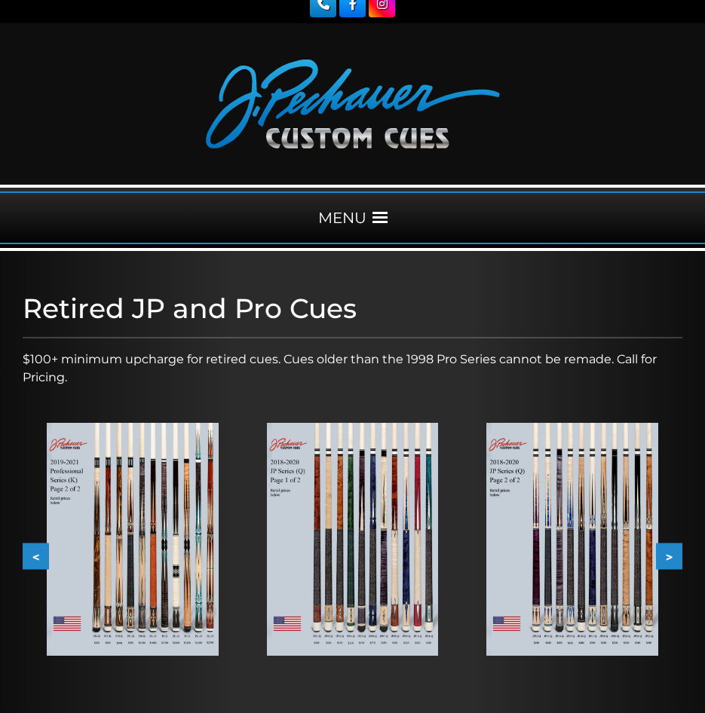
click at [37, 556] on button "<" at bounding box center [36, 556] width 26 height 26
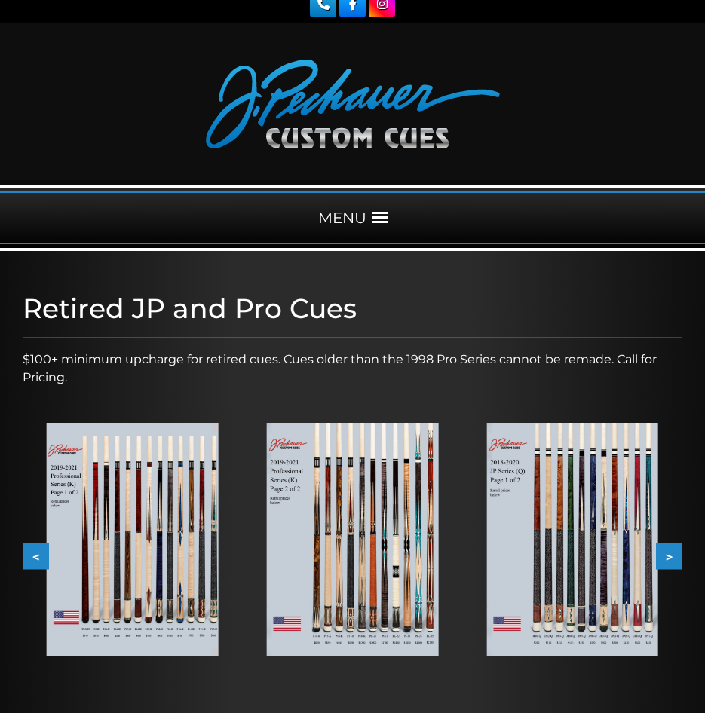
click at [37, 556] on button "<" at bounding box center [36, 556] width 26 height 26
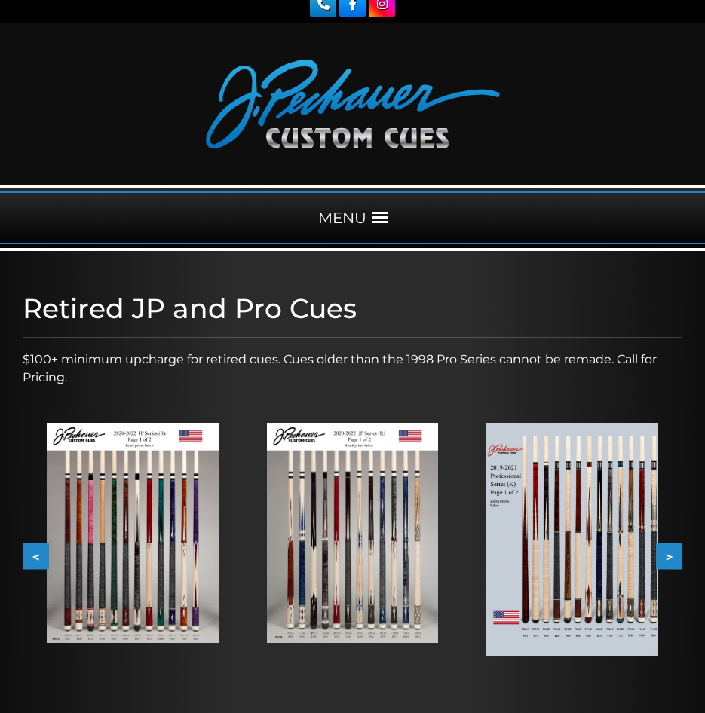
click at [37, 556] on button "<" at bounding box center [36, 556] width 26 height 26
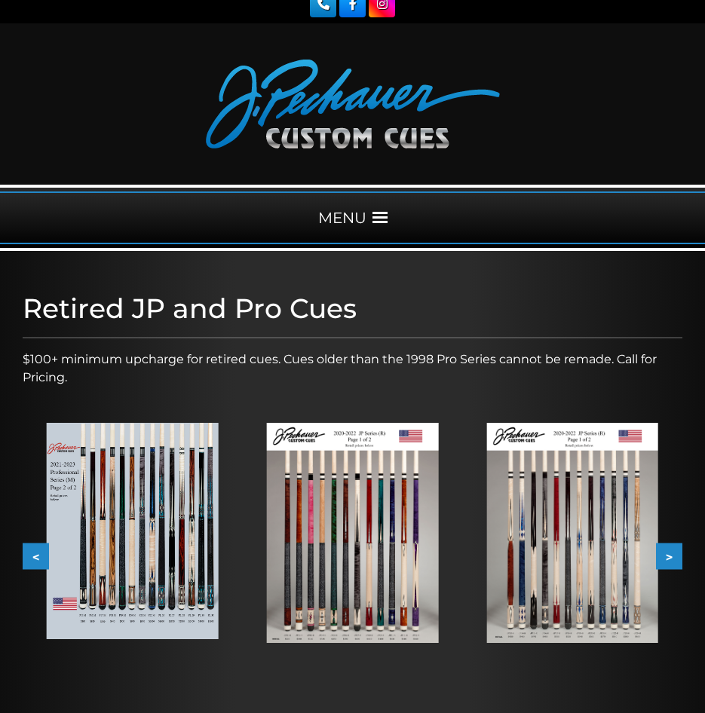
click at [37, 556] on button "<" at bounding box center [36, 556] width 26 height 26
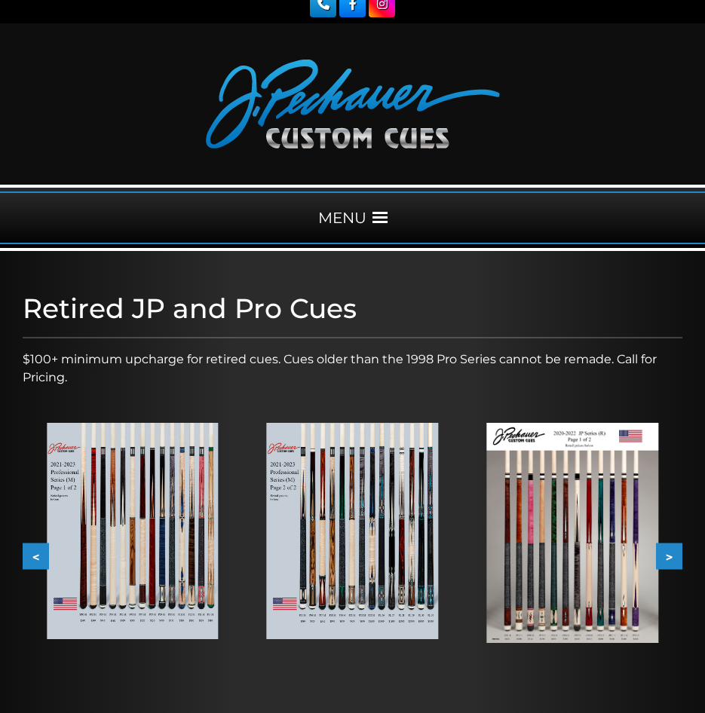
click at [37, 556] on button "<" at bounding box center [36, 556] width 26 height 26
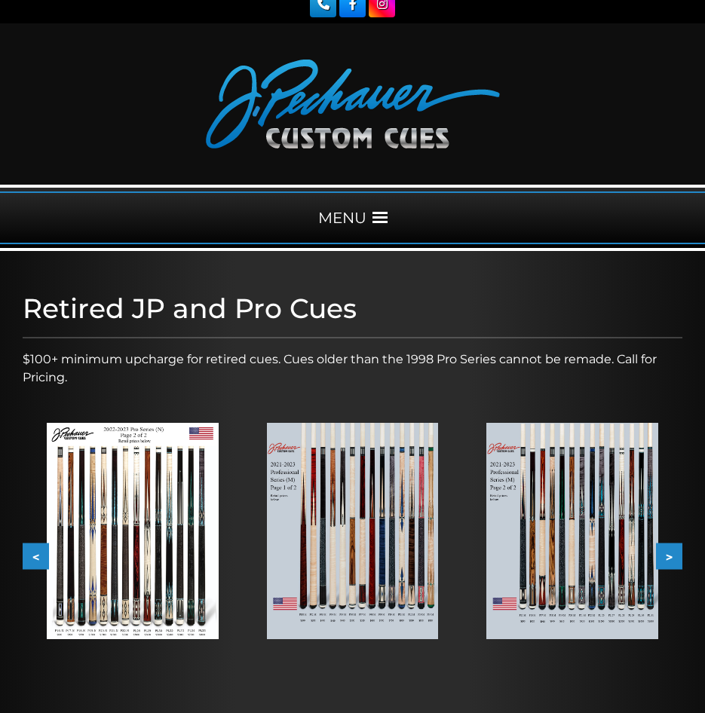
click at [37, 556] on button "<" at bounding box center [36, 556] width 26 height 26
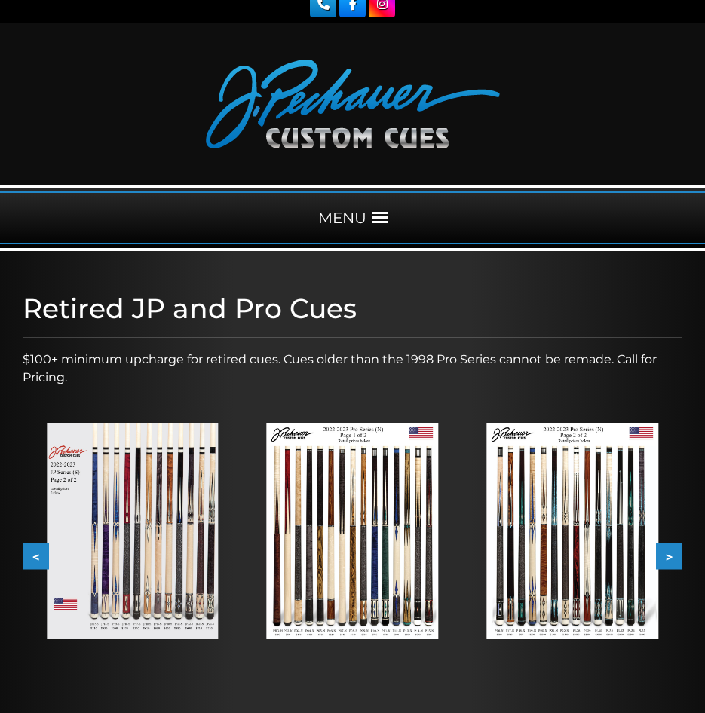
click at [37, 556] on button "<" at bounding box center [36, 556] width 26 height 26
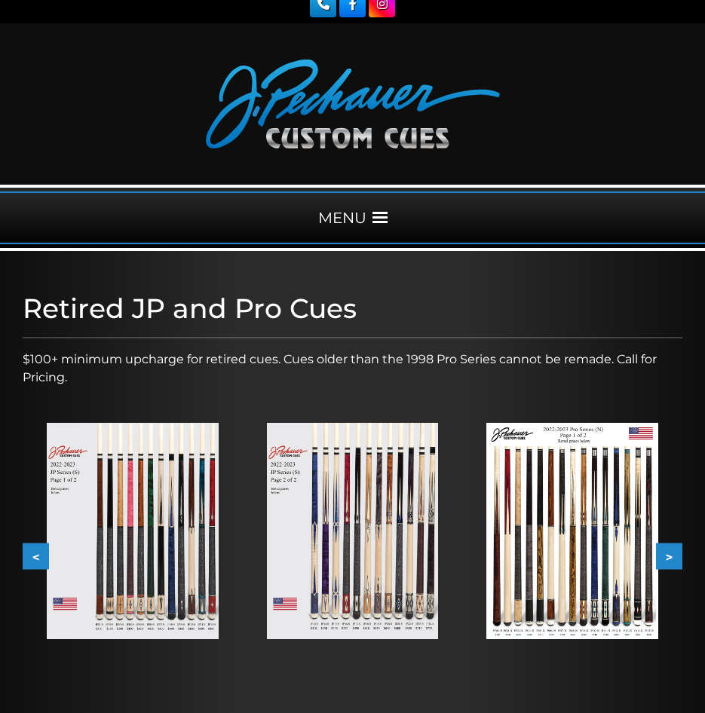
click at [37, 556] on button "<" at bounding box center [36, 556] width 26 height 26
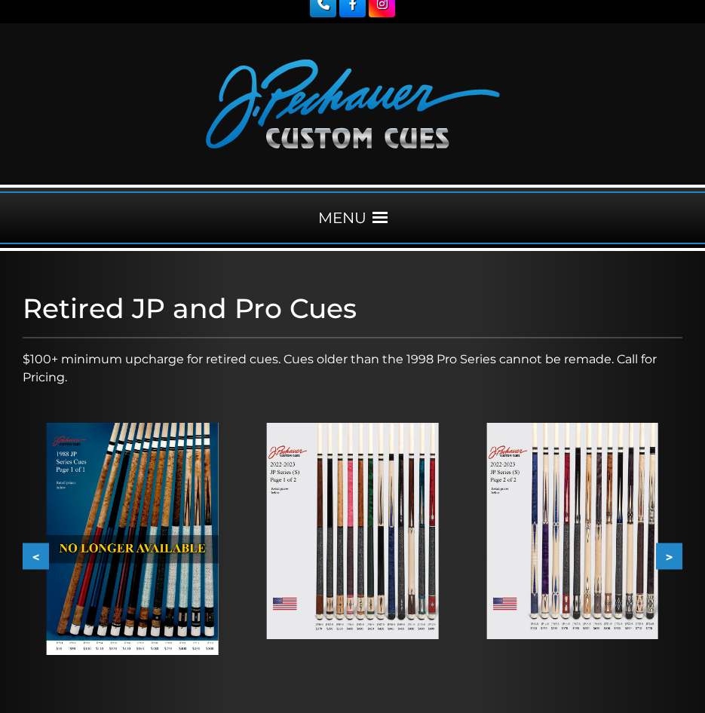
click at [37, 556] on button "<" at bounding box center [36, 556] width 26 height 26
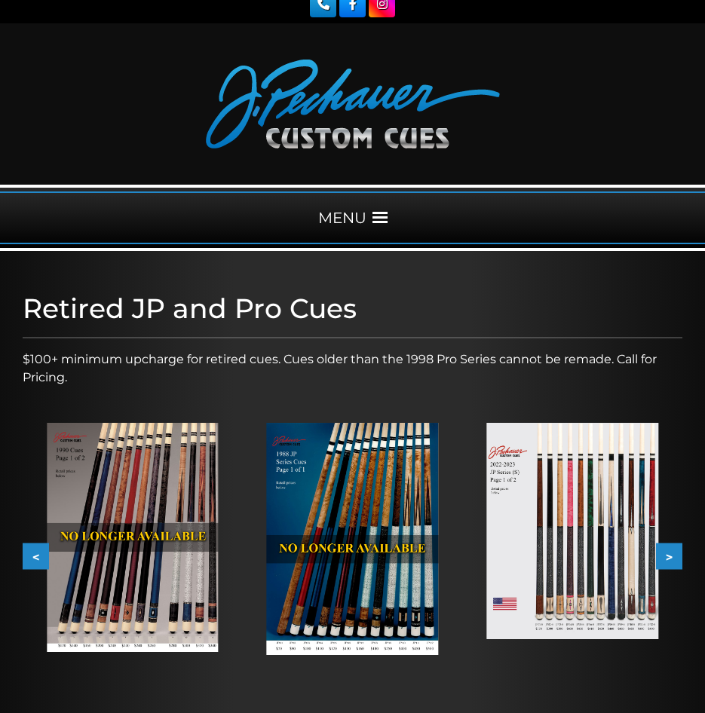
click at [37, 556] on button "<" at bounding box center [36, 556] width 26 height 26
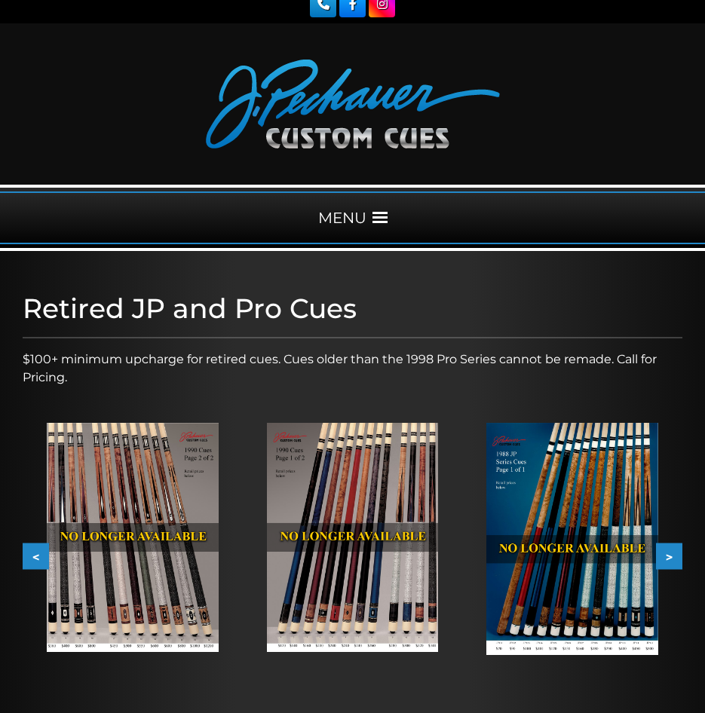
click at [37, 556] on button "<" at bounding box center [36, 556] width 26 height 26
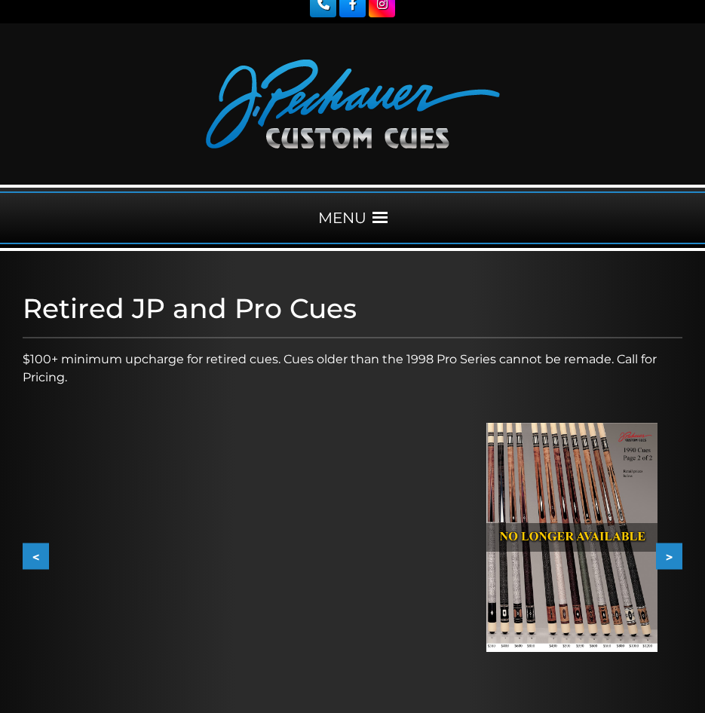
click at [37, 556] on button "<" at bounding box center [36, 556] width 26 height 26
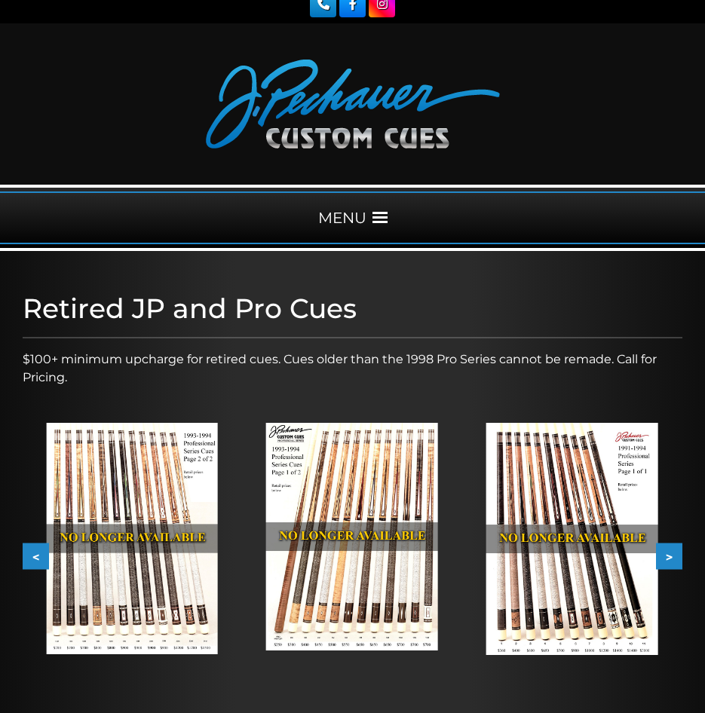
click at [37, 556] on button "<" at bounding box center [36, 556] width 26 height 26
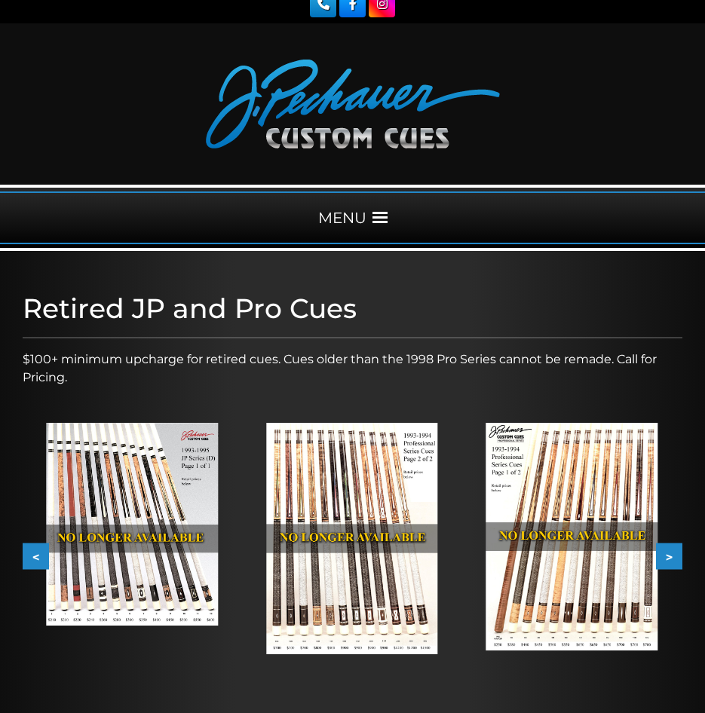
click at [37, 556] on button "<" at bounding box center [36, 556] width 26 height 26
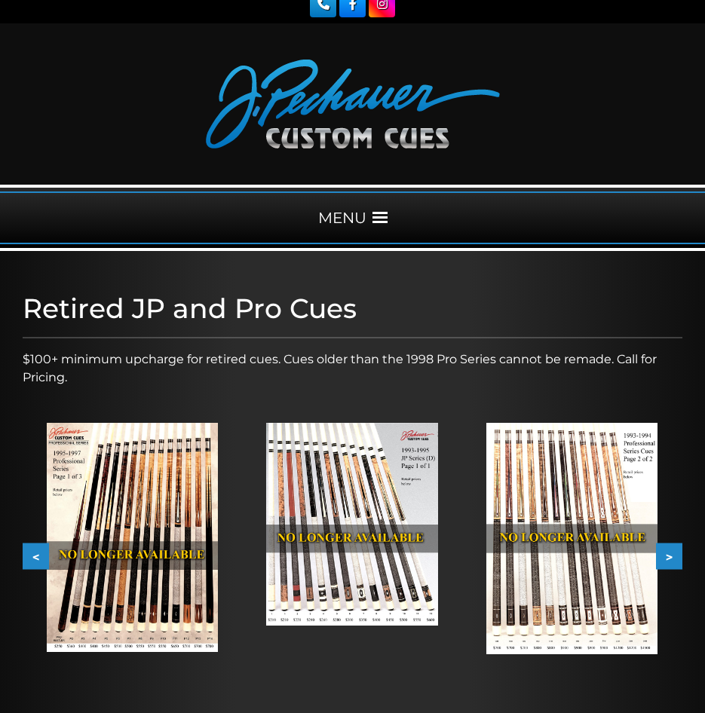
click at [37, 556] on button "<" at bounding box center [36, 556] width 26 height 26
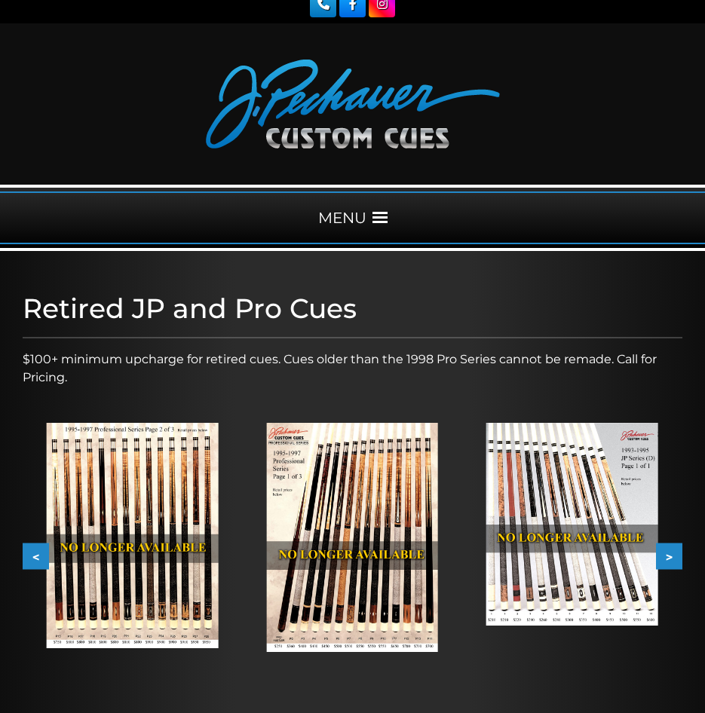
click at [679, 560] on button ">" at bounding box center [669, 556] width 26 height 26
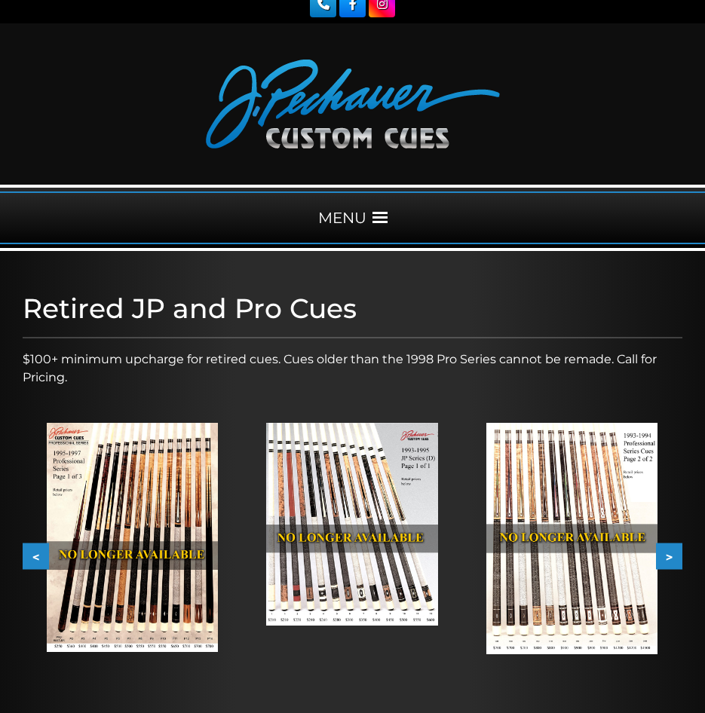
click at [671, 560] on button ">" at bounding box center [669, 556] width 26 height 26
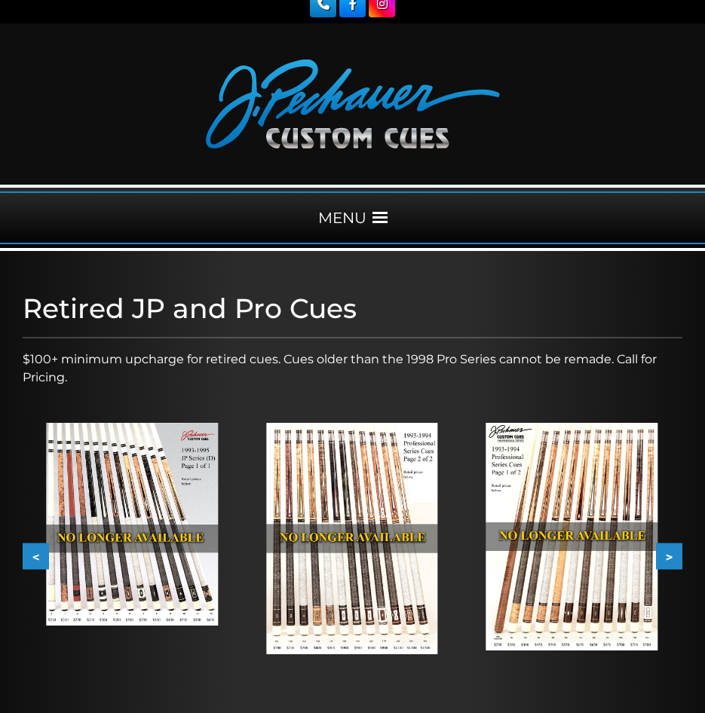
click at [671, 560] on button ">" at bounding box center [669, 556] width 26 height 26
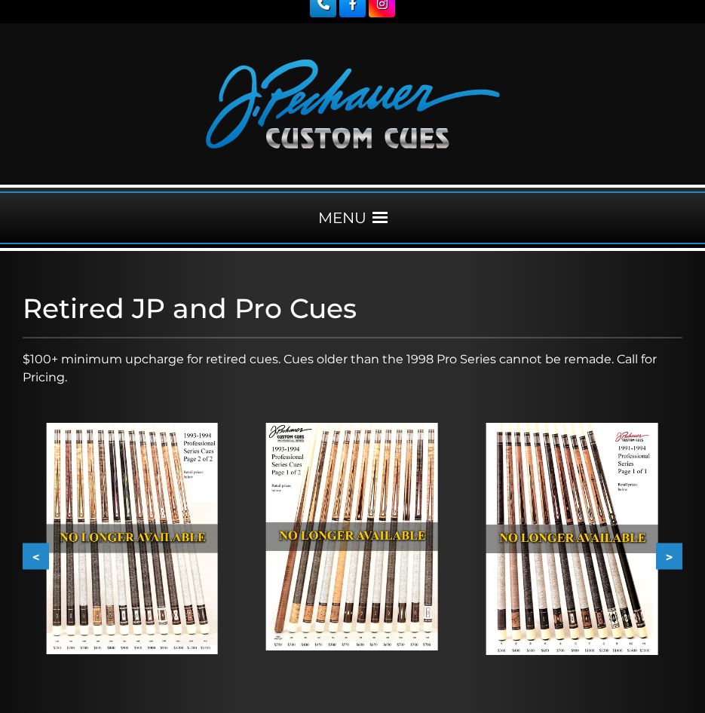
click at [671, 560] on button ">" at bounding box center [669, 556] width 26 height 26
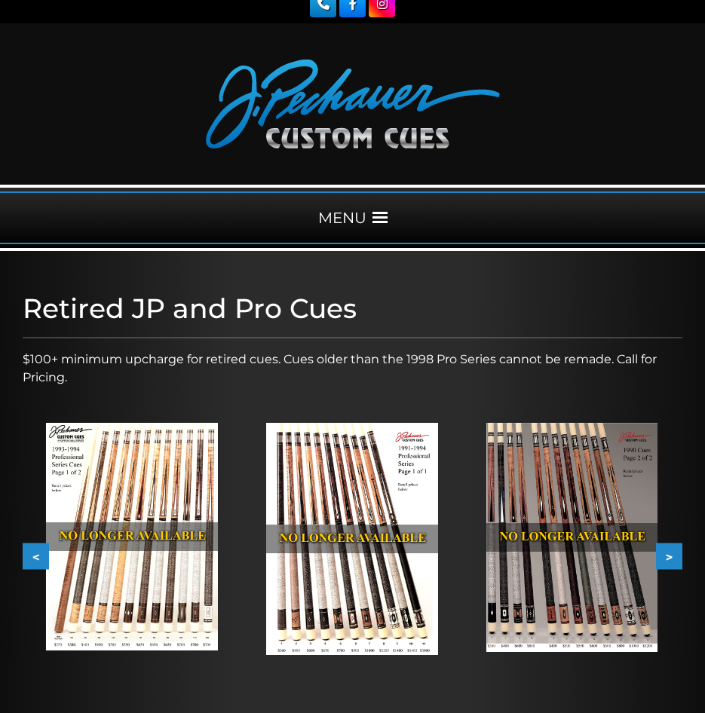
click at [671, 560] on button ">" at bounding box center [669, 556] width 26 height 26
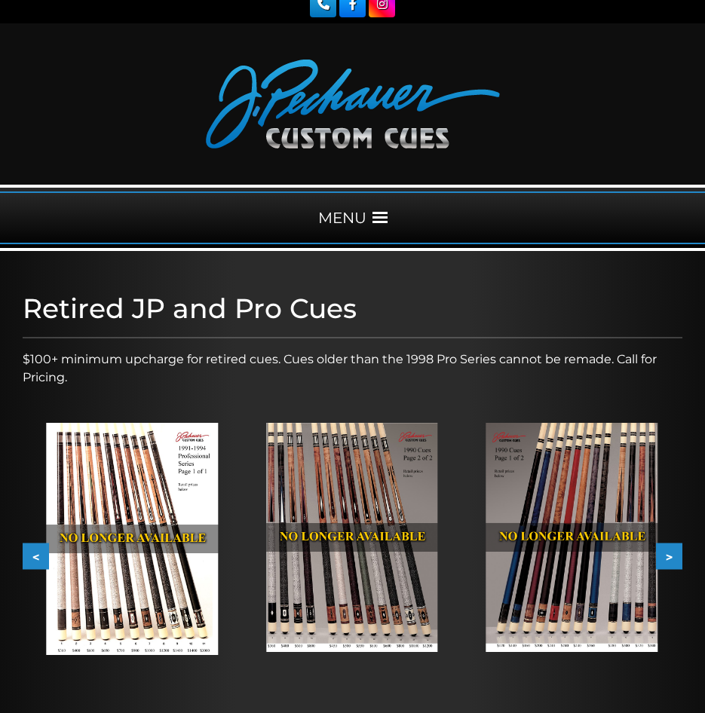
click at [671, 560] on button ">" at bounding box center [669, 556] width 26 height 26
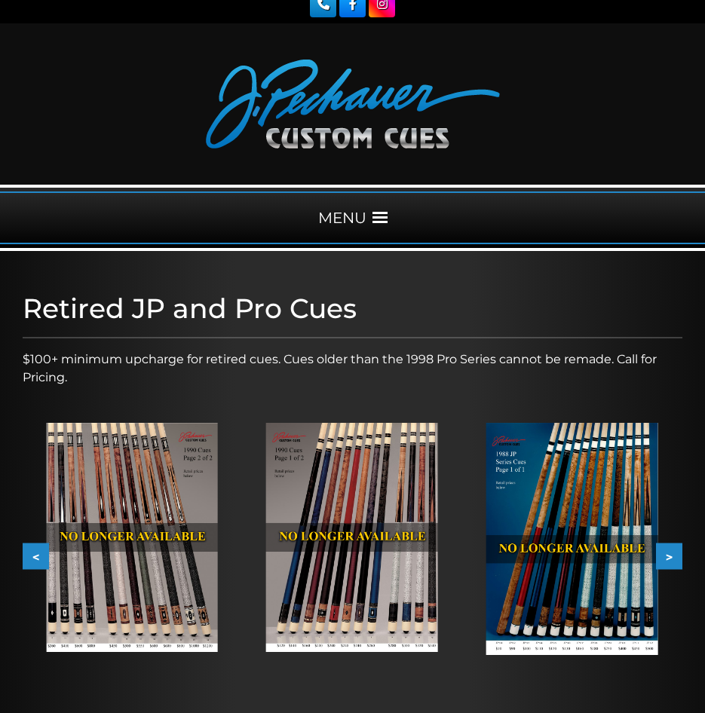
click at [671, 560] on button ">" at bounding box center [669, 556] width 26 height 26
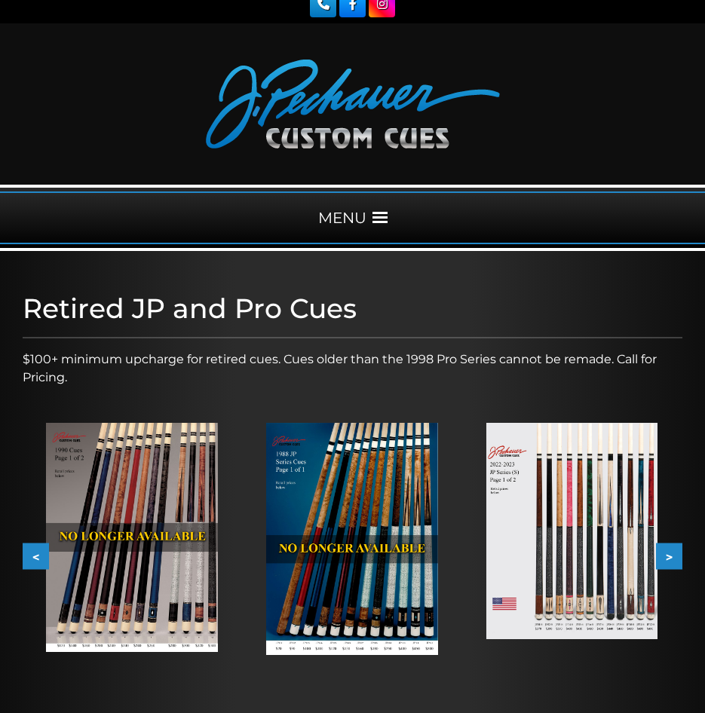
click at [671, 560] on button ">" at bounding box center [669, 556] width 26 height 26
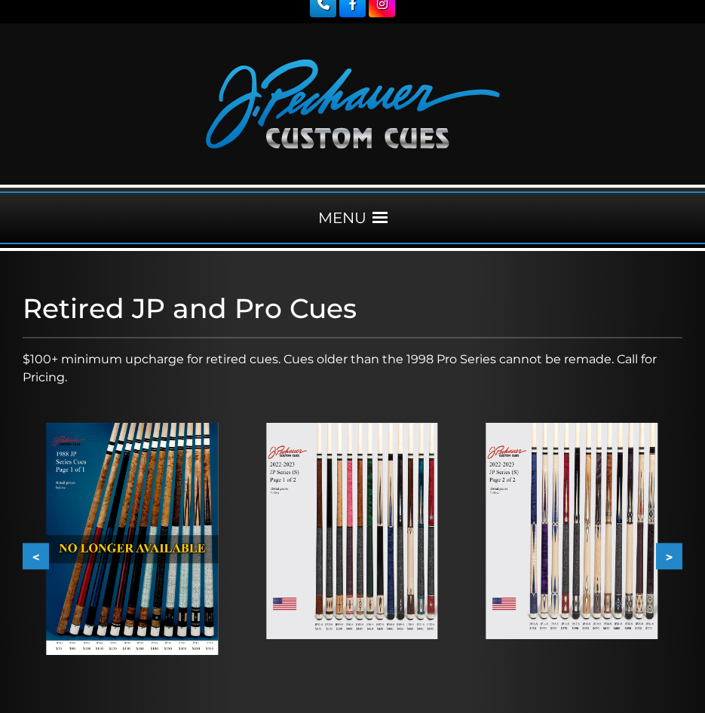
click at [674, 559] on button ">" at bounding box center [669, 556] width 26 height 26
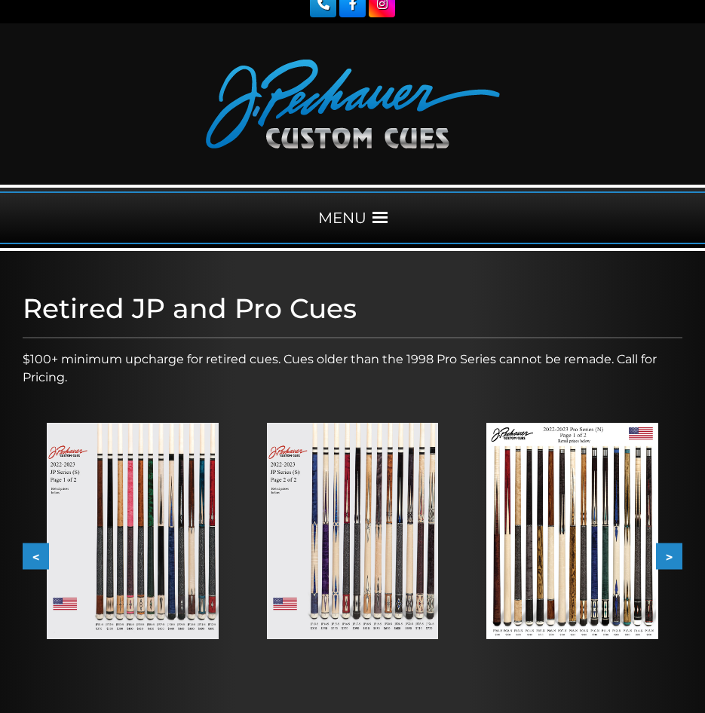
click at [624, 603] on img at bounding box center [572, 531] width 172 height 216
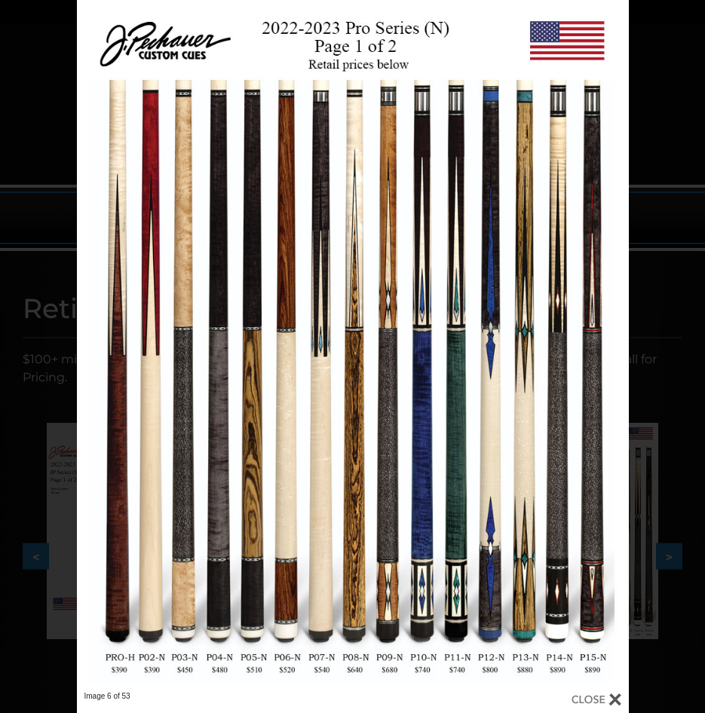
click at [664, 464] on div "Image 6 of 53" at bounding box center [352, 356] width 705 height 713
